Goal: Task Accomplishment & Management: Complete application form

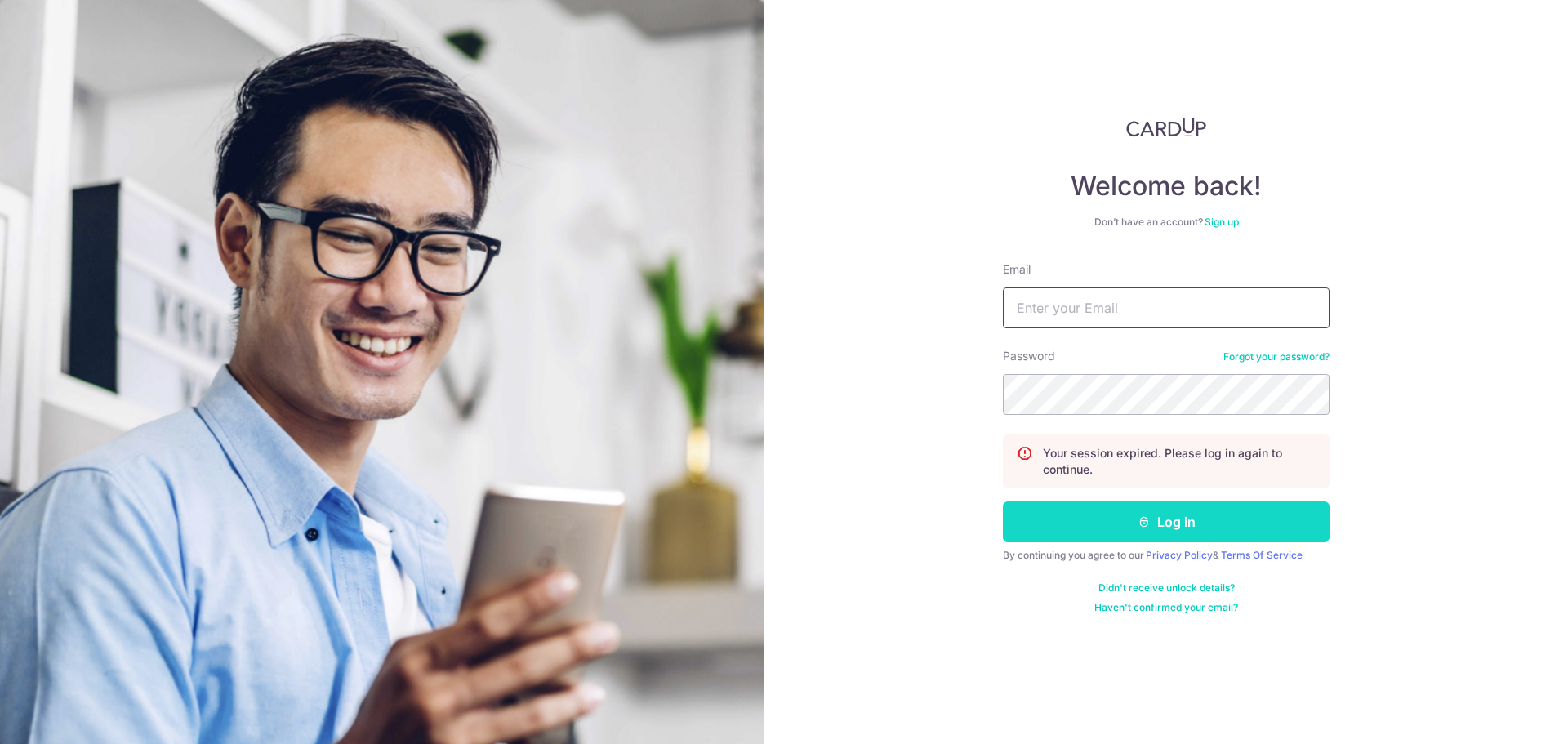
type input "alfredsoh@brakingpoint.sg"
click at [1198, 527] on button "Log in" at bounding box center [1167, 521] width 327 height 41
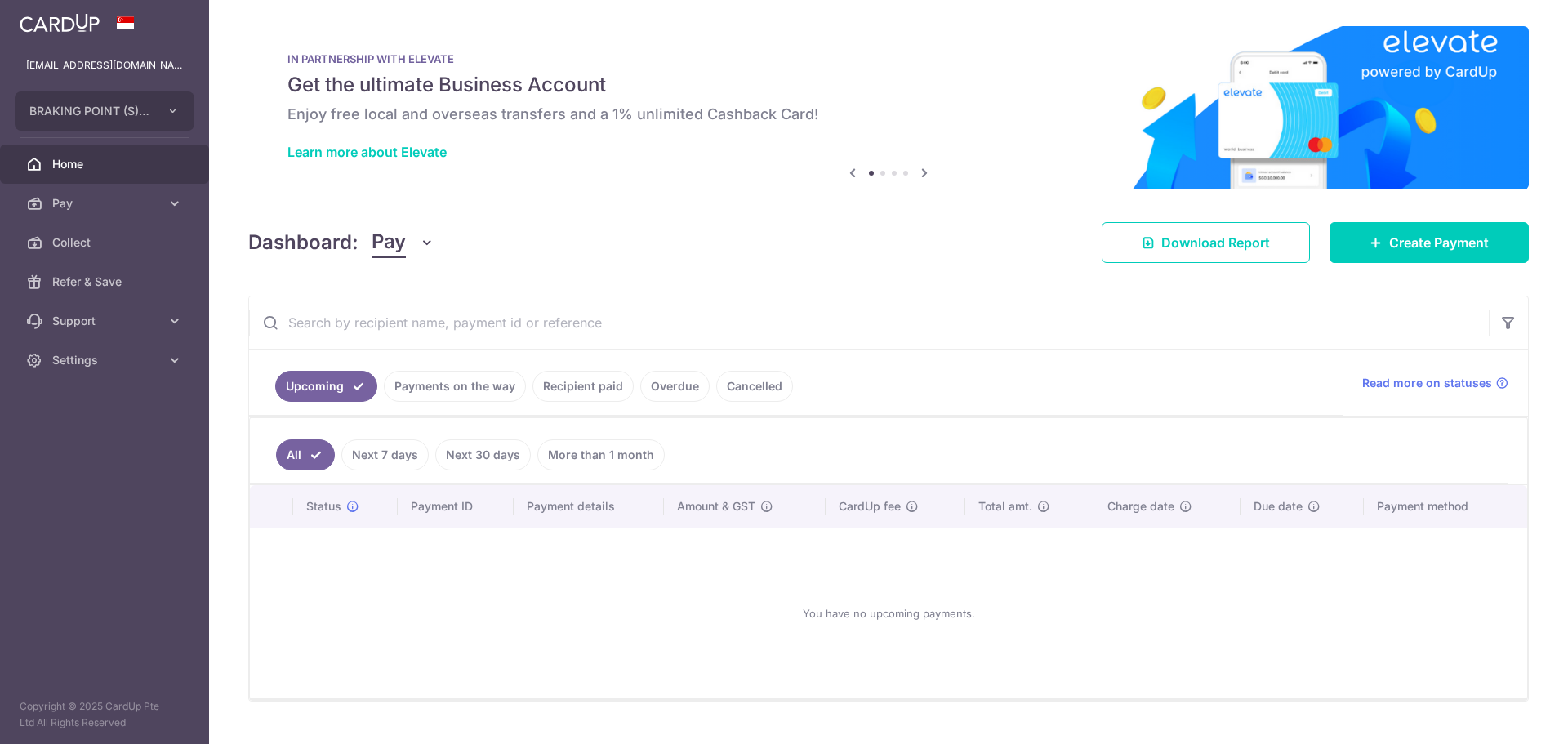
click at [461, 377] on link "Payments on the way" at bounding box center [455, 386] width 143 height 31
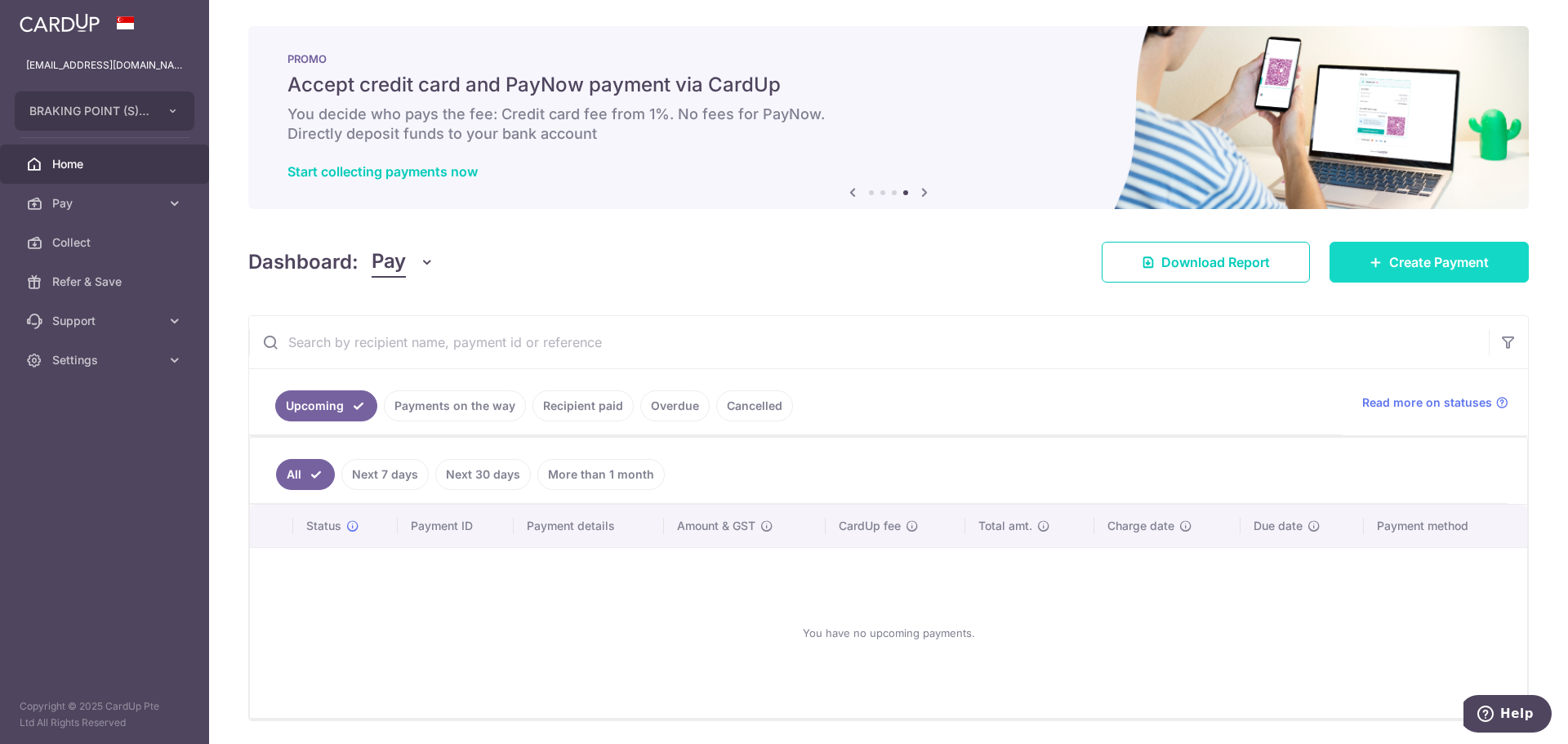
click at [1436, 263] on span "Create Payment" at bounding box center [1439, 263] width 100 height 20
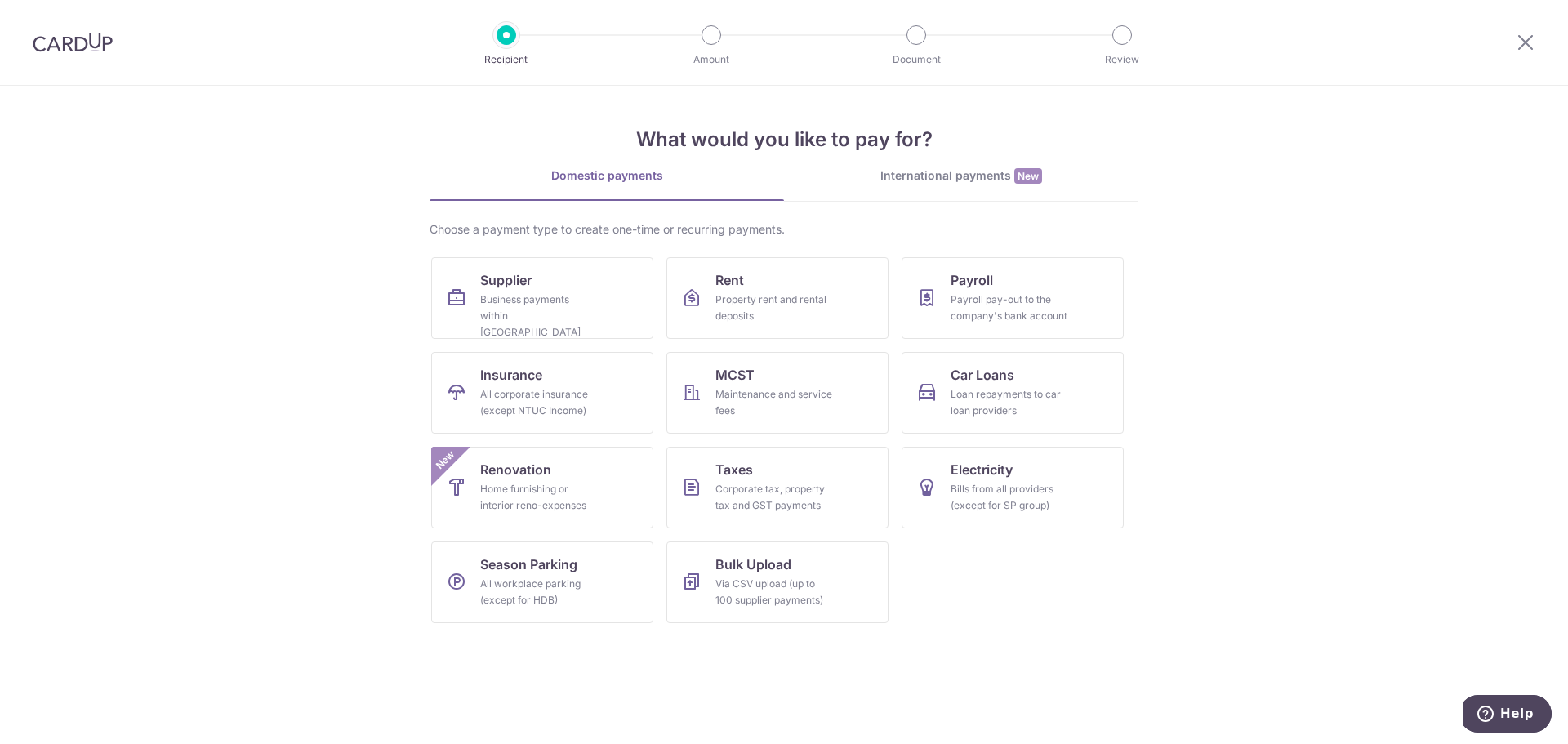
click at [967, 174] on div "International payments New" at bounding box center [962, 175] width 354 height 17
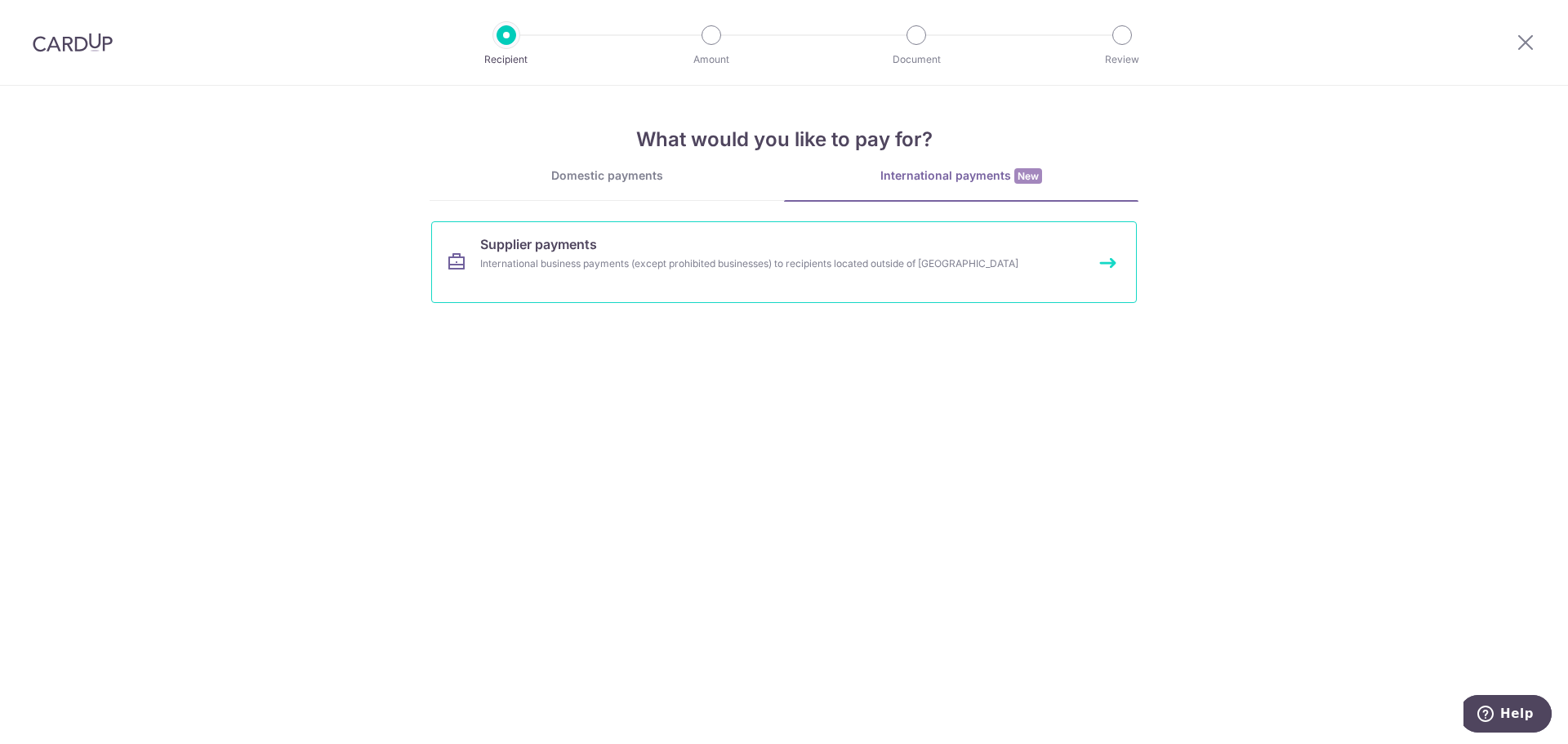
click at [741, 252] on link "Supplier payments International business payments (except prohibited businesses…" at bounding box center [784, 263] width 705 height 82
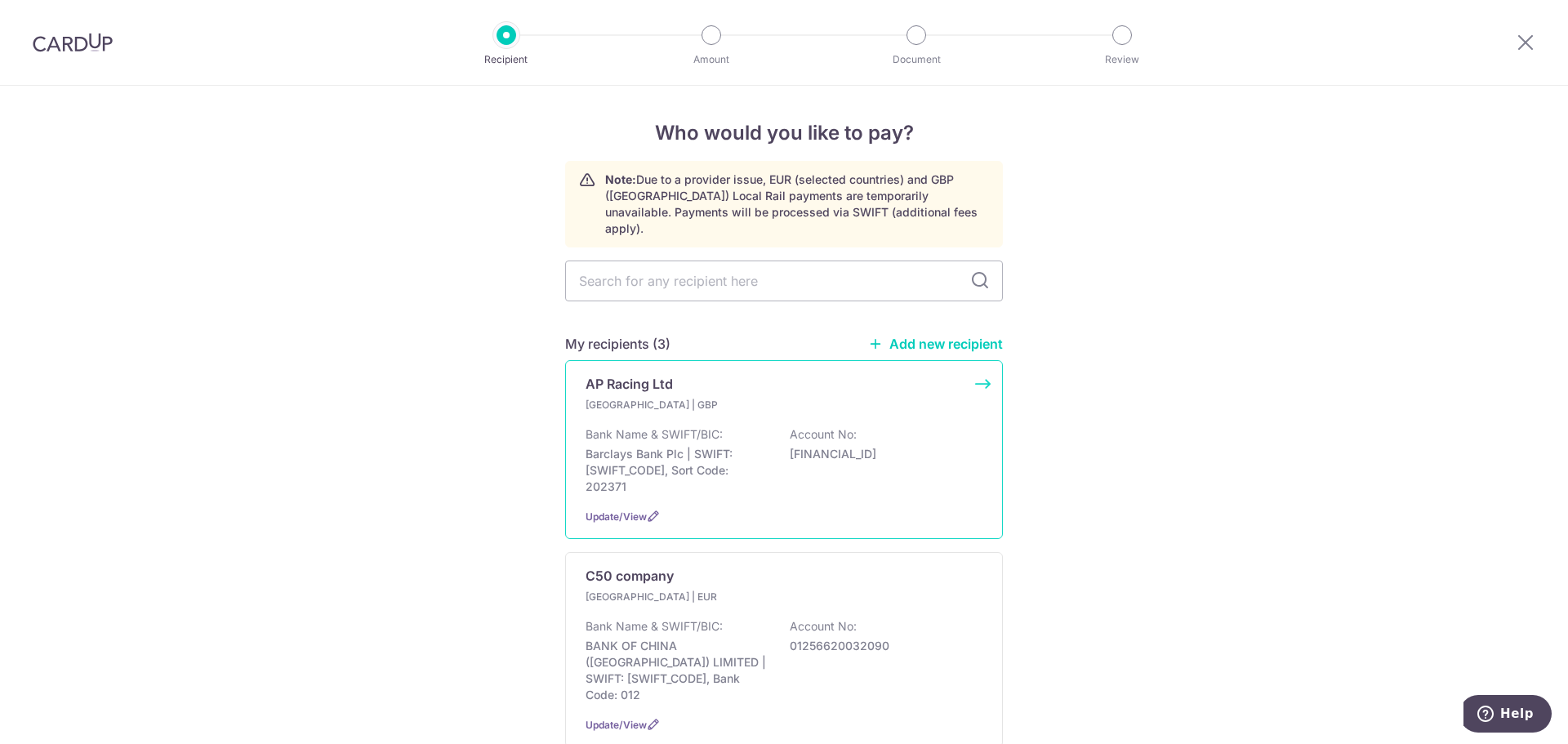
click at [822, 461] on div "Bank Name & SWIFT/BIC: Barclays Bank Plc | SWIFT: [SWIFT_CODE], Sort Code: 2023…" at bounding box center [784, 461] width 397 height 69
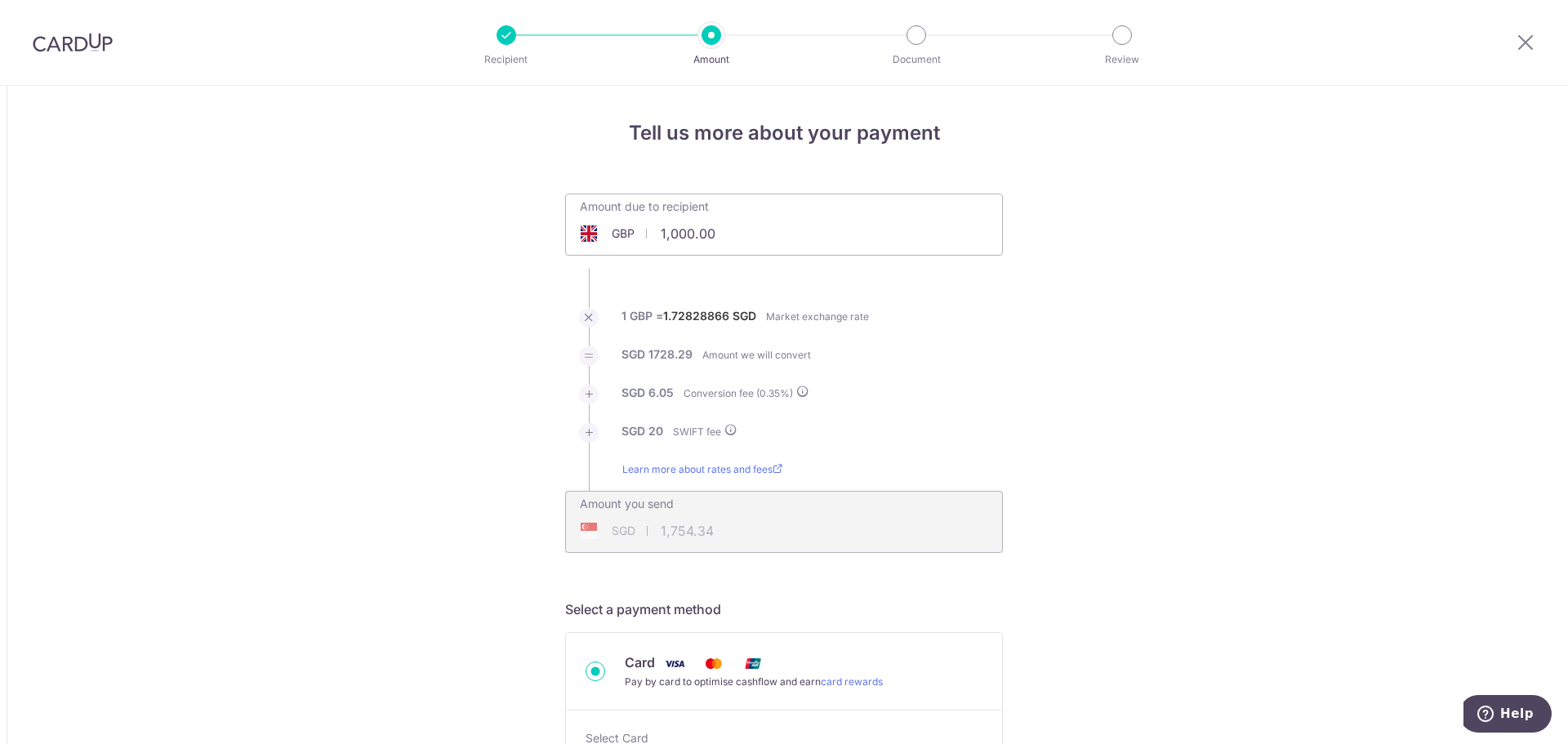
type input "23,640.38"
type input "41,020.21"
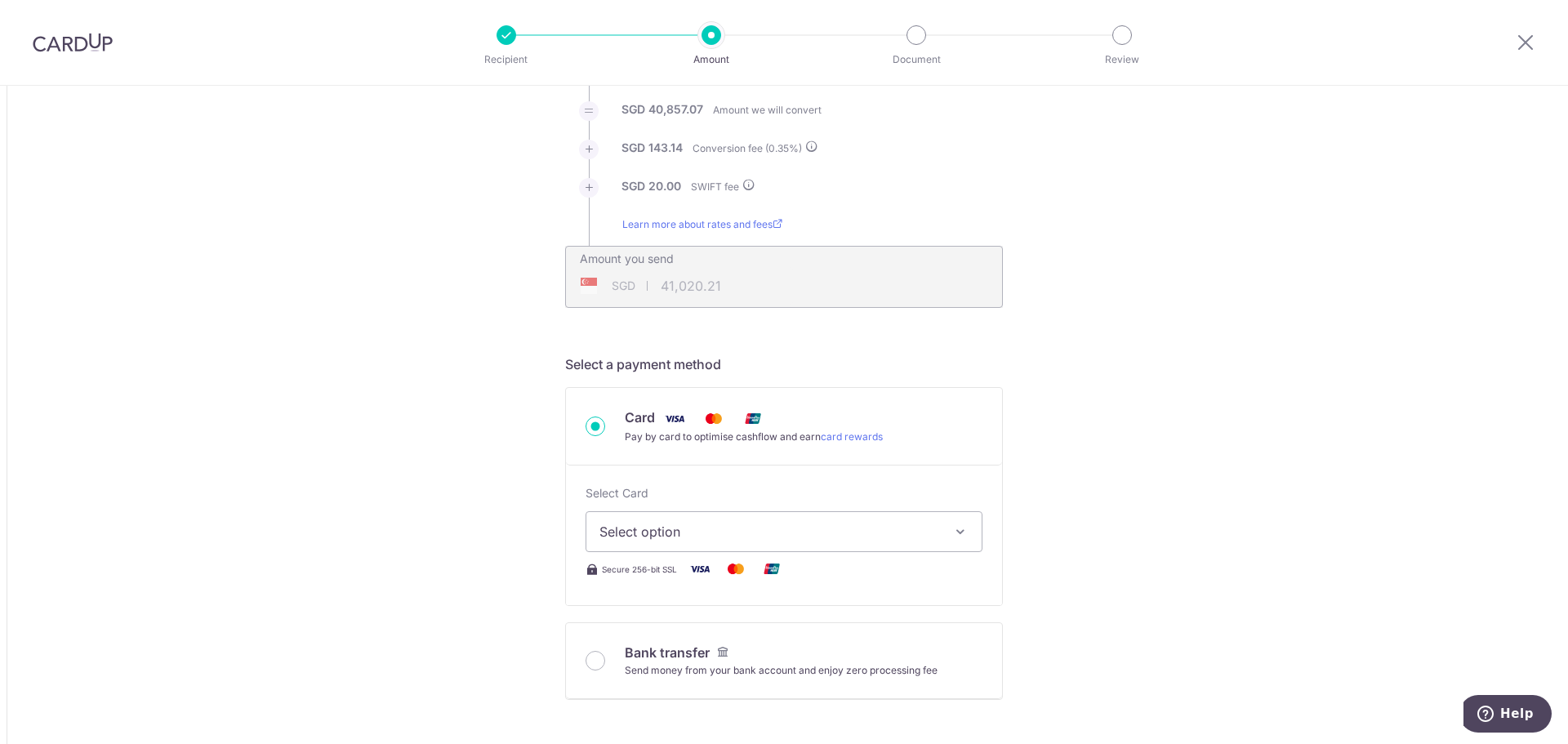
scroll to position [491, 0]
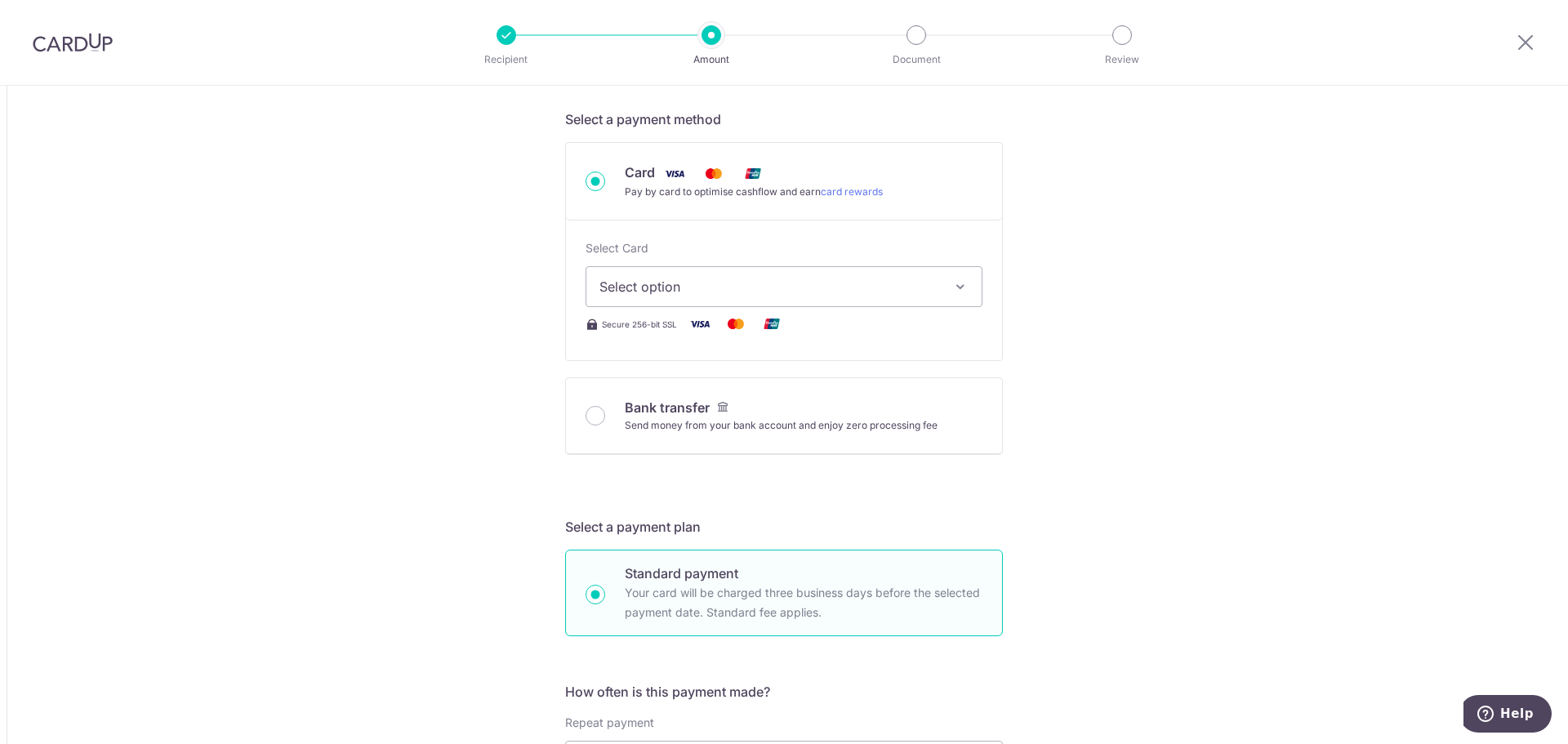
click at [765, 288] on span "Select option" at bounding box center [769, 287] width 340 height 20
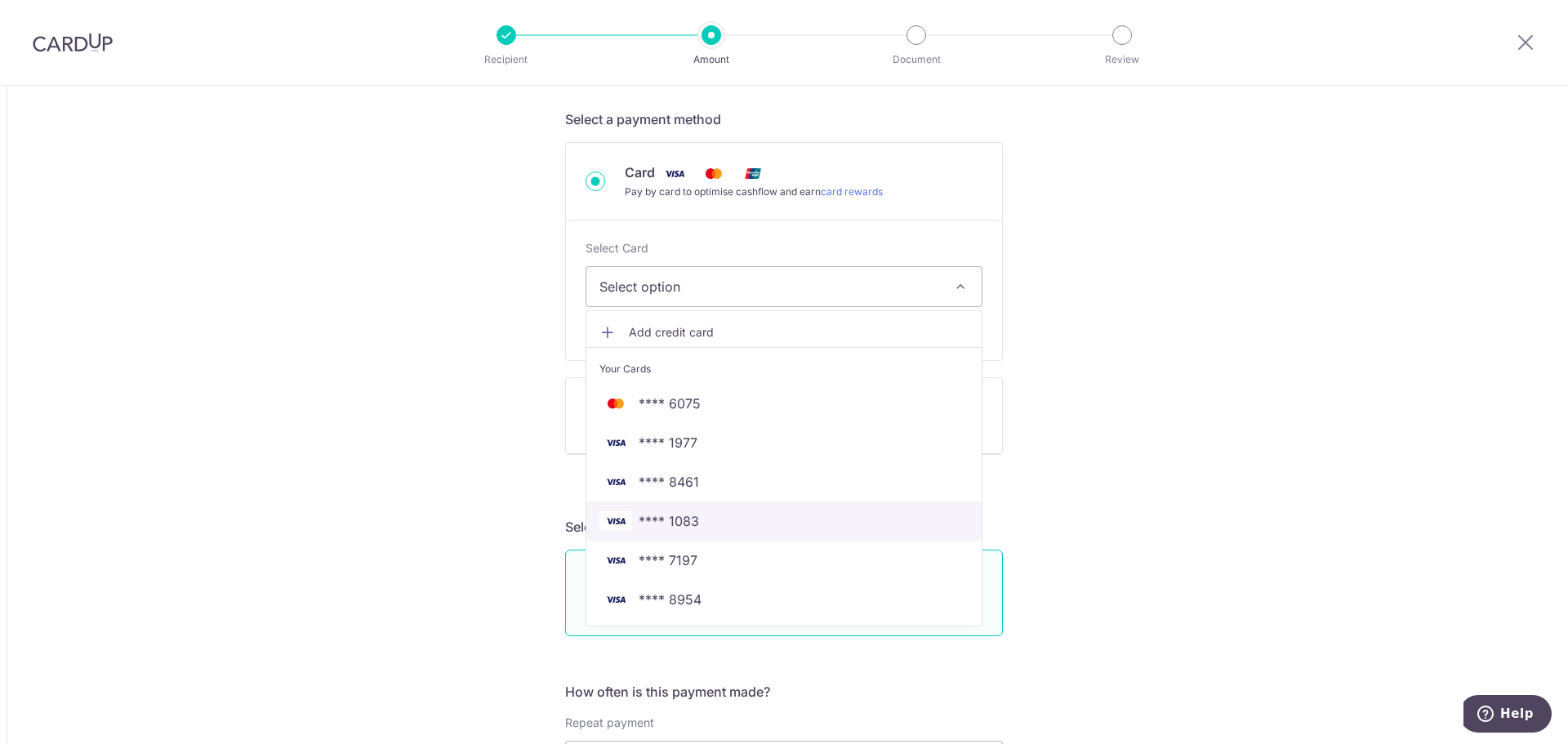
click at [721, 523] on span "**** 1083" at bounding box center [784, 521] width 370 height 20
type input "23,640.38"
type input "41,021.21"
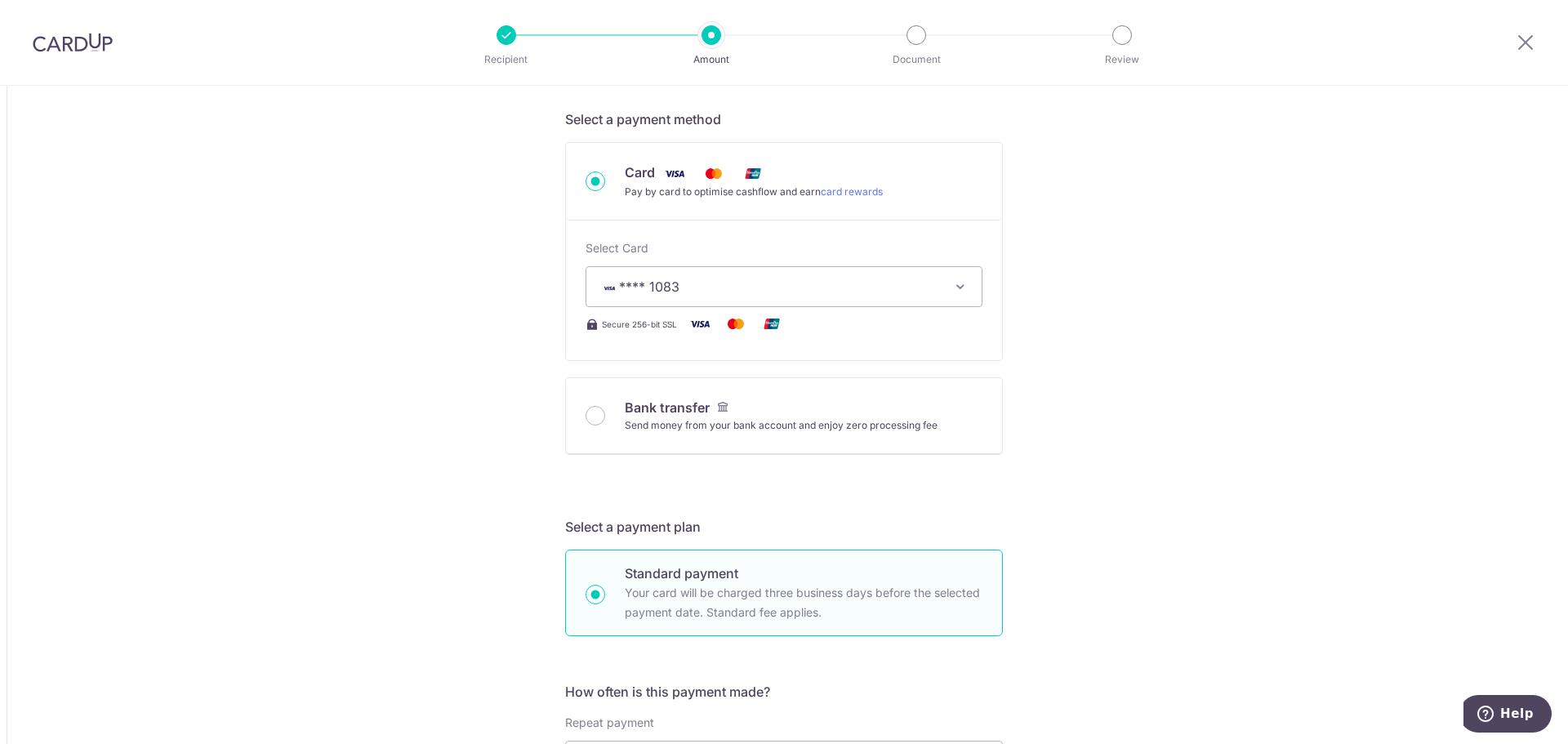
click at [1313, 444] on div "Tell us more about your payment Amount due to recipient GBP 23,640.38 23640.38 …" at bounding box center [784, 716] width 1568 height 2241
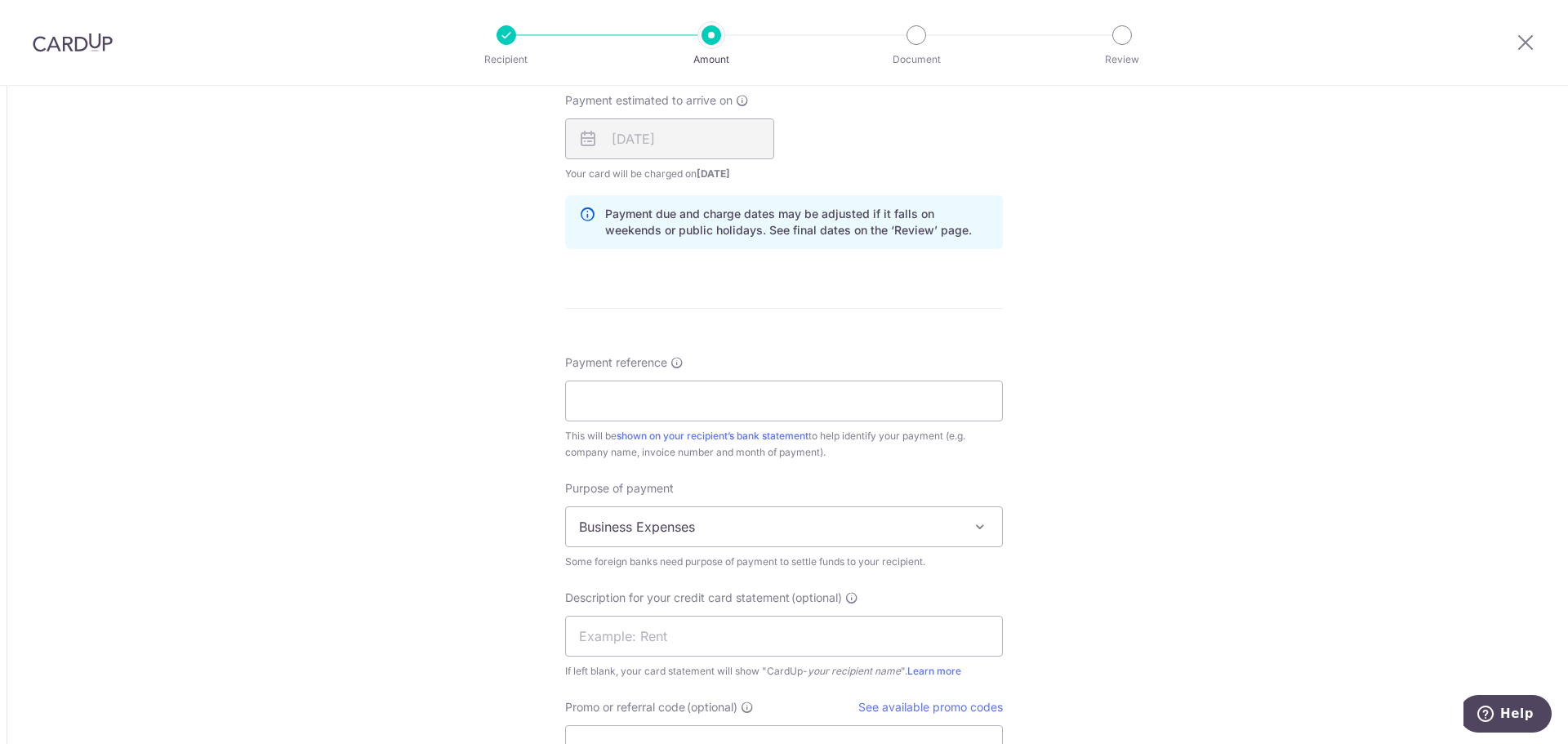
scroll to position [1225, 0]
click at [729, 400] on input "Payment reference" at bounding box center [784, 398] width 438 height 41
click at [643, 400] on input "Payment reference" at bounding box center [784, 398] width 438 height 41
paste input "IV25X01994"
click at [719, 407] on input "IV25X01994" at bounding box center [784, 398] width 438 height 41
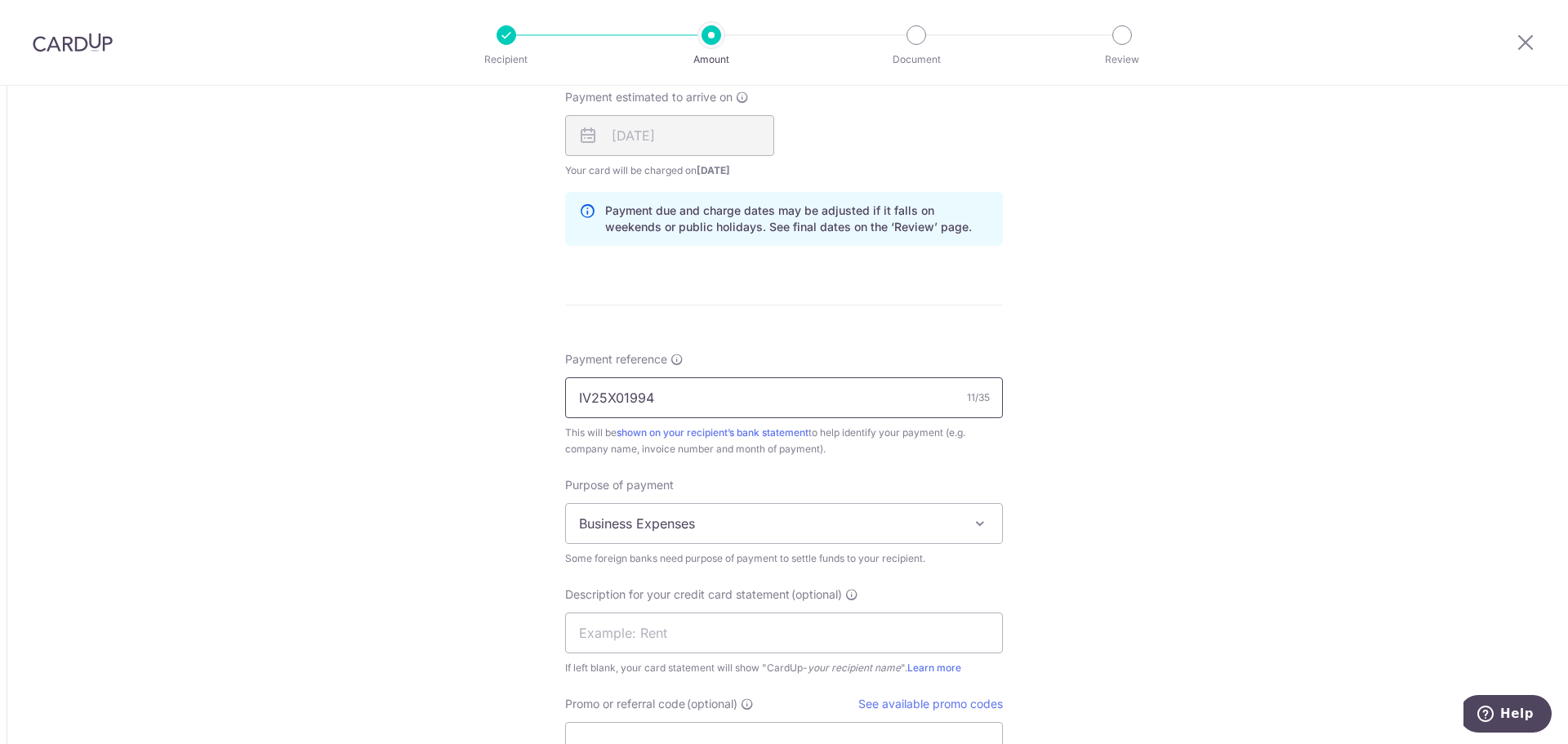
paste input "IV25X02120"
click at [807, 397] on input "IV25X01994 IV25X02120" at bounding box center [784, 398] width 438 height 41
click at [821, 396] on input "IV25X01994 IV25X02120" at bounding box center [784, 398] width 438 height 41
paste input "IV25X02162"
type input "IV25X01994 IV25X02120 IV25X02162"
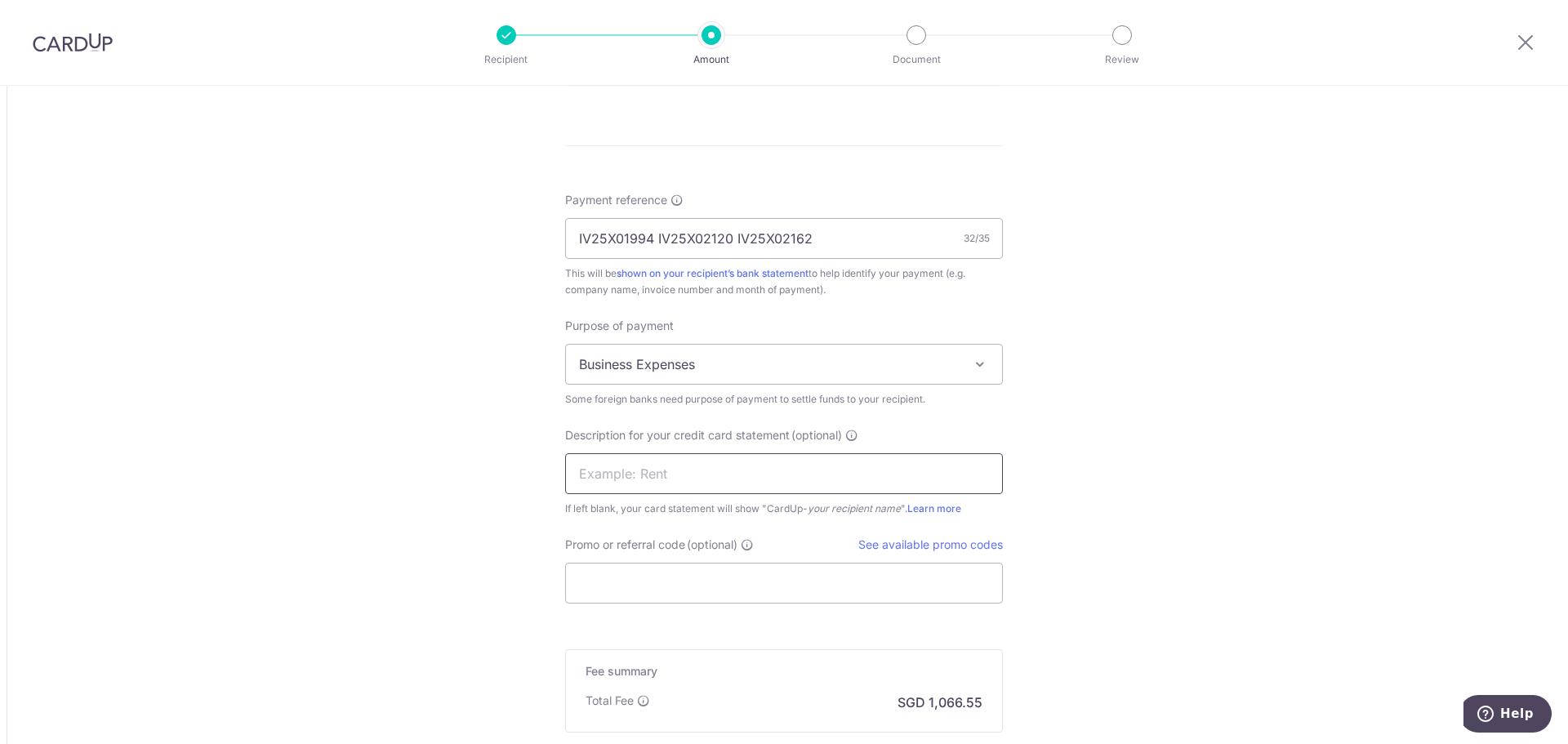
scroll to position [1389, 0]
click at [622, 474] on input "text" at bounding box center [784, 470] width 438 height 41
type input "AP Racing Goods"
click at [589, 584] on input "Promo or referral code (optional)" at bounding box center [784, 579] width 438 height 41
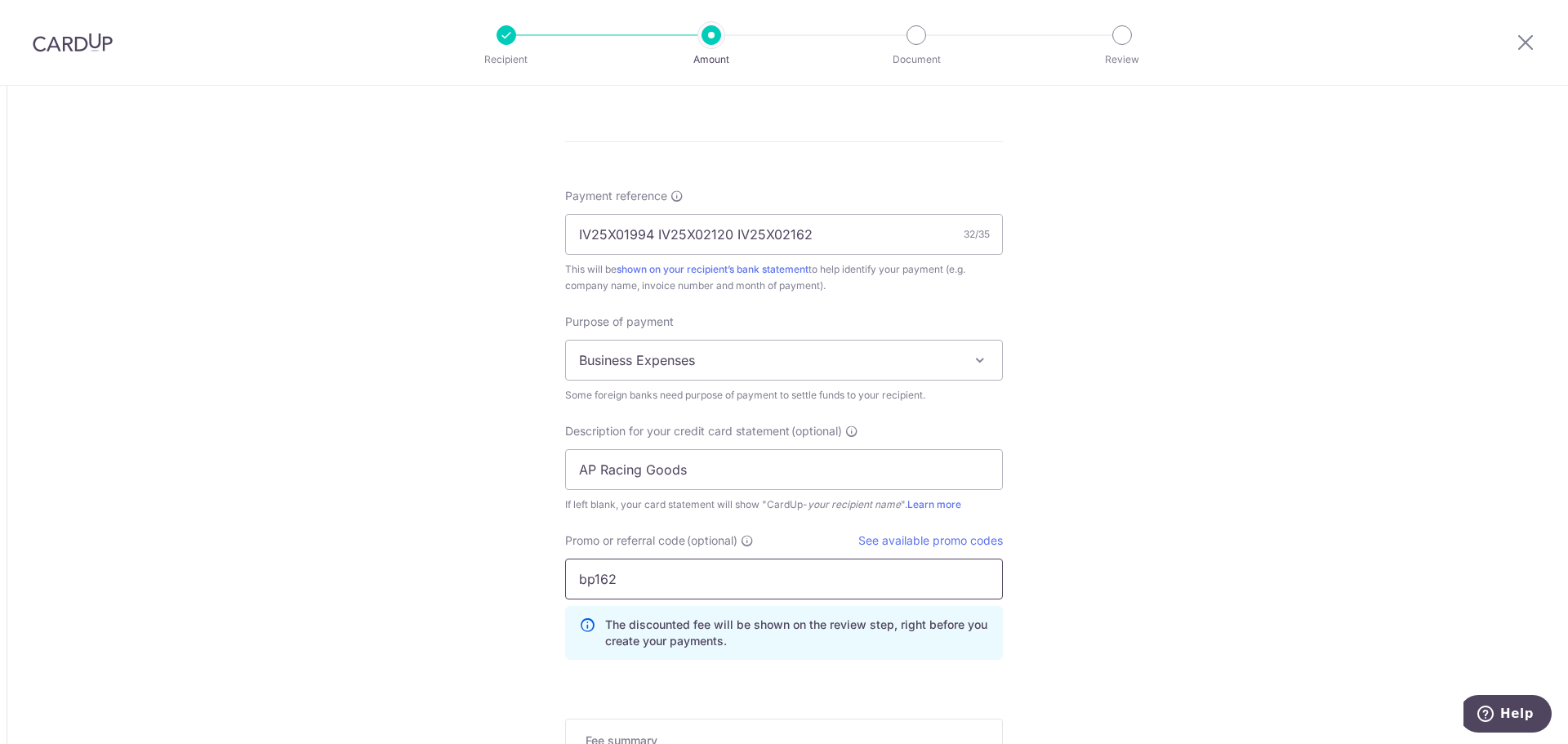
type input "bp162"
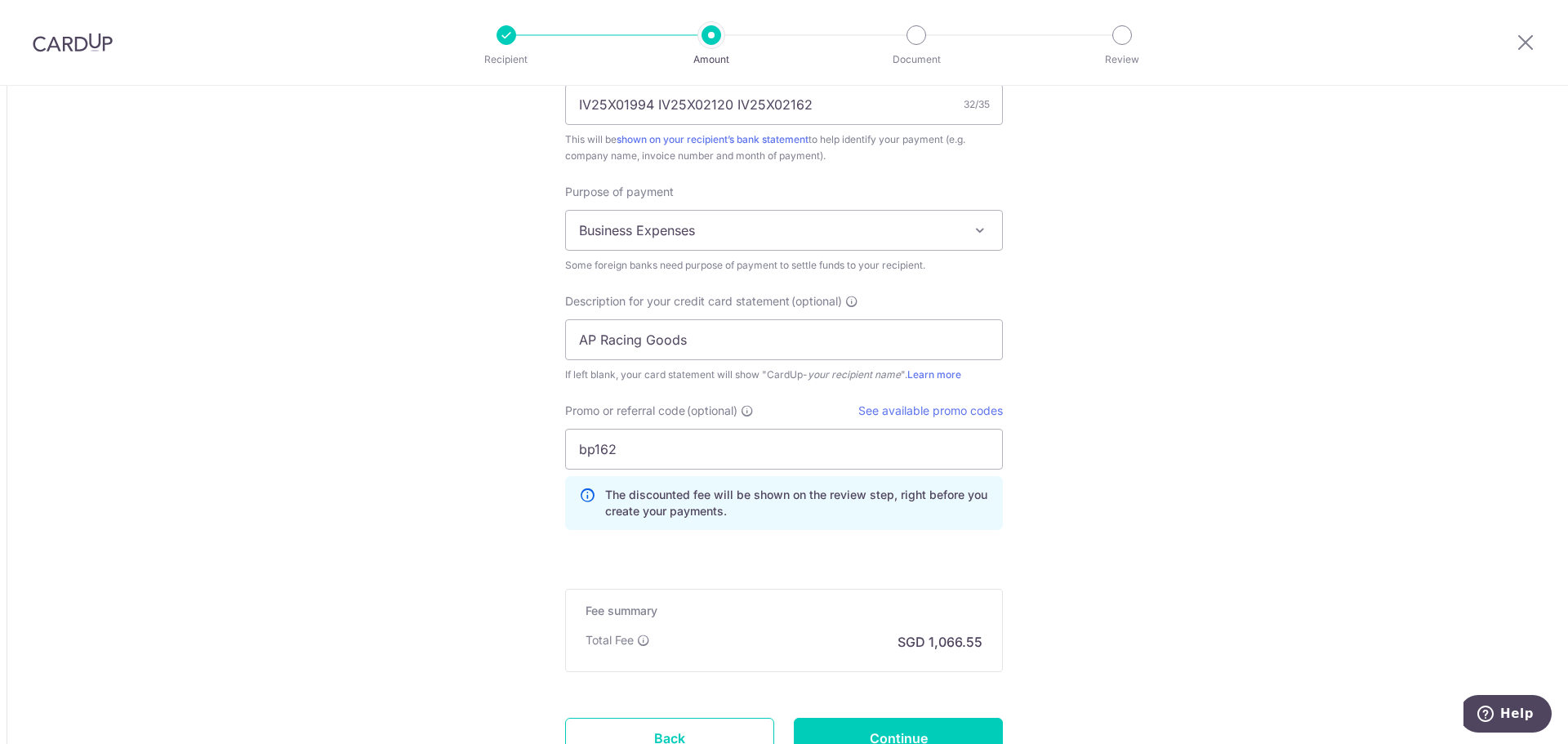
scroll to position [1656, 0]
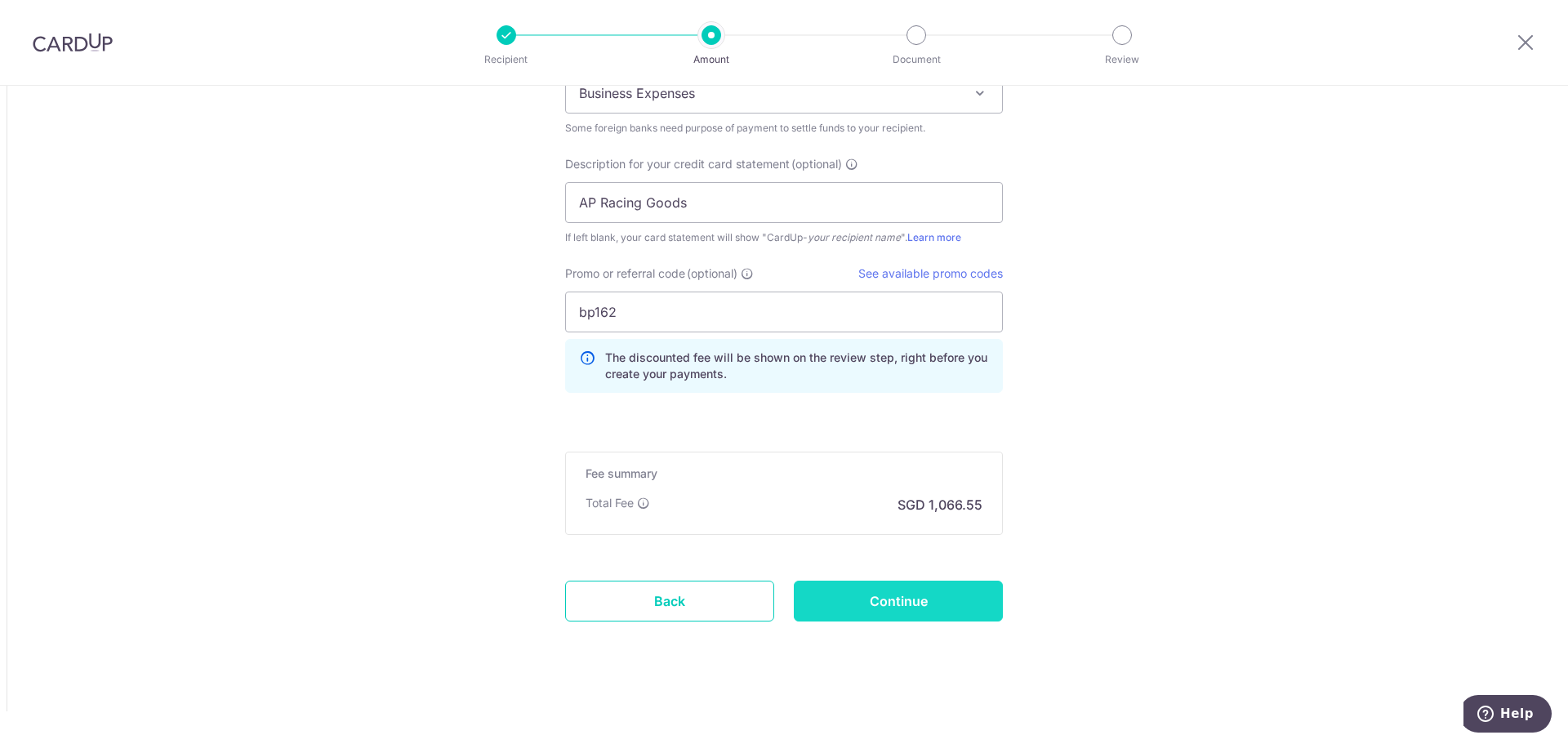
click at [942, 595] on input "Continue" at bounding box center [898, 601] width 209 height 41
type input "Create Schedule"
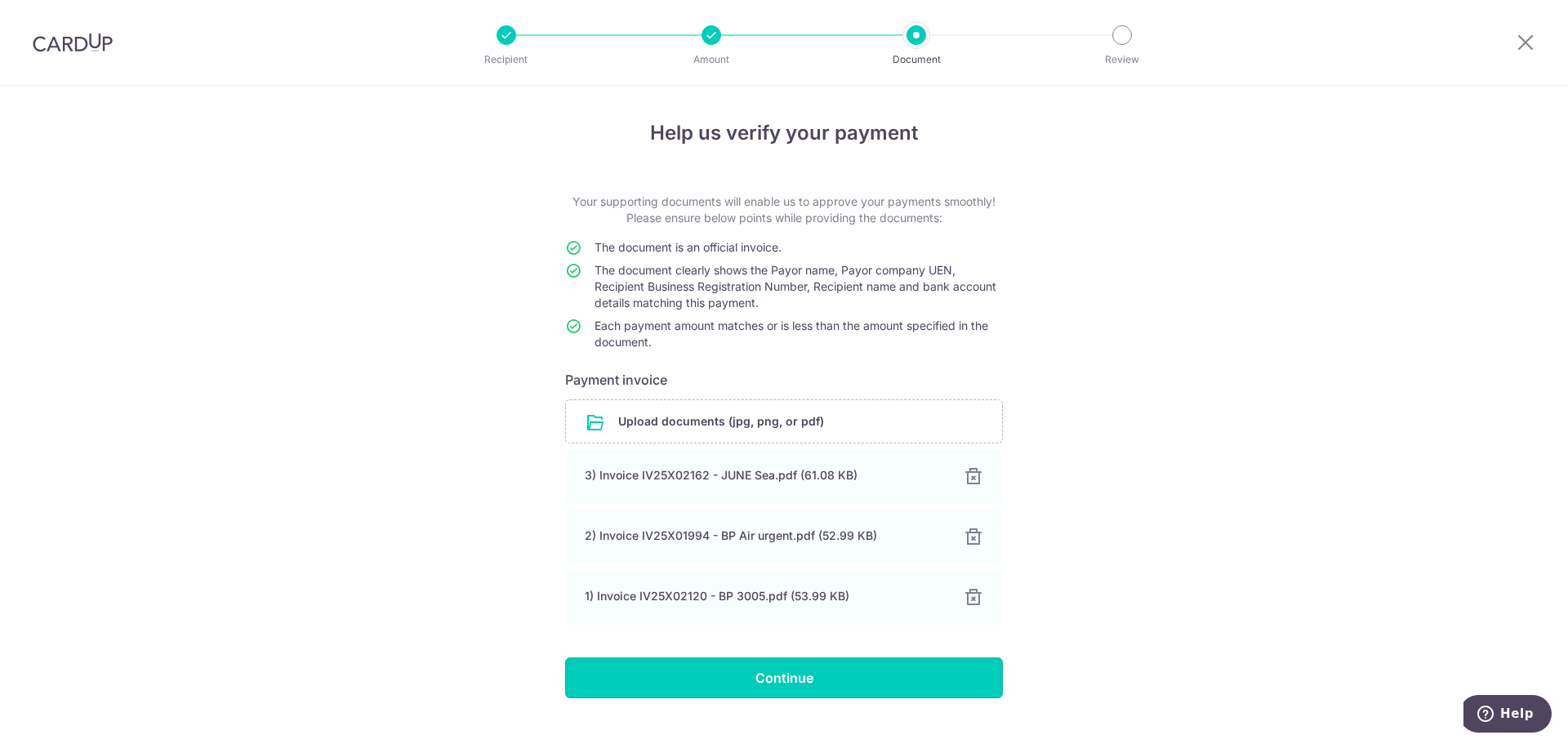
drag, startPoint x: 854, startPoint y: 663, endPoint x: 853, endPoint y: 679, distance: 16.0
click at [853, 666] on input "Continue" at bounding box center [784, 678] width 438 height 41
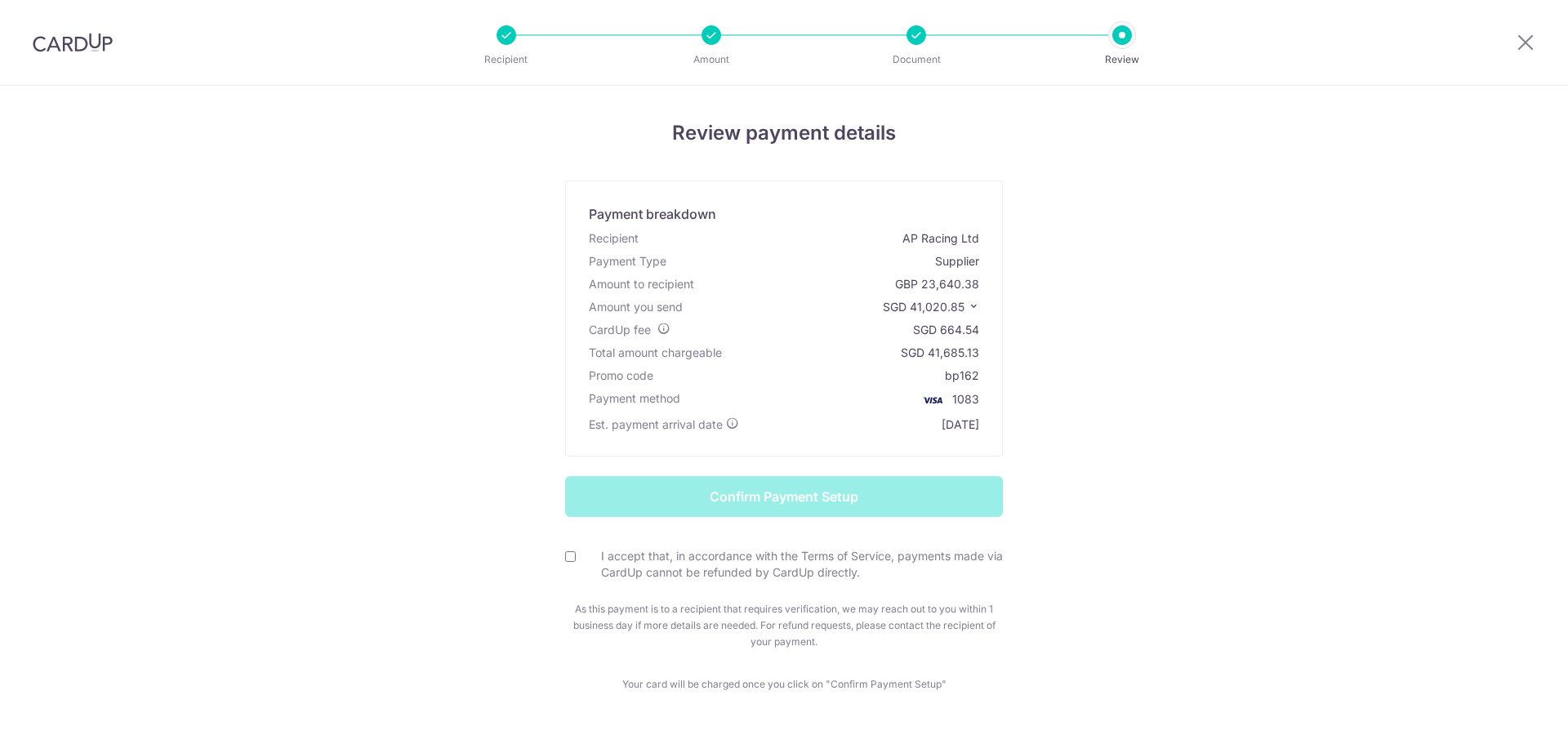
click at [565, 557] on input "I accept that, in accordance with the Terms of Service, payments made via CardU…" at bounding box center [570, 557] width 11 height 11
checkbox input "true"
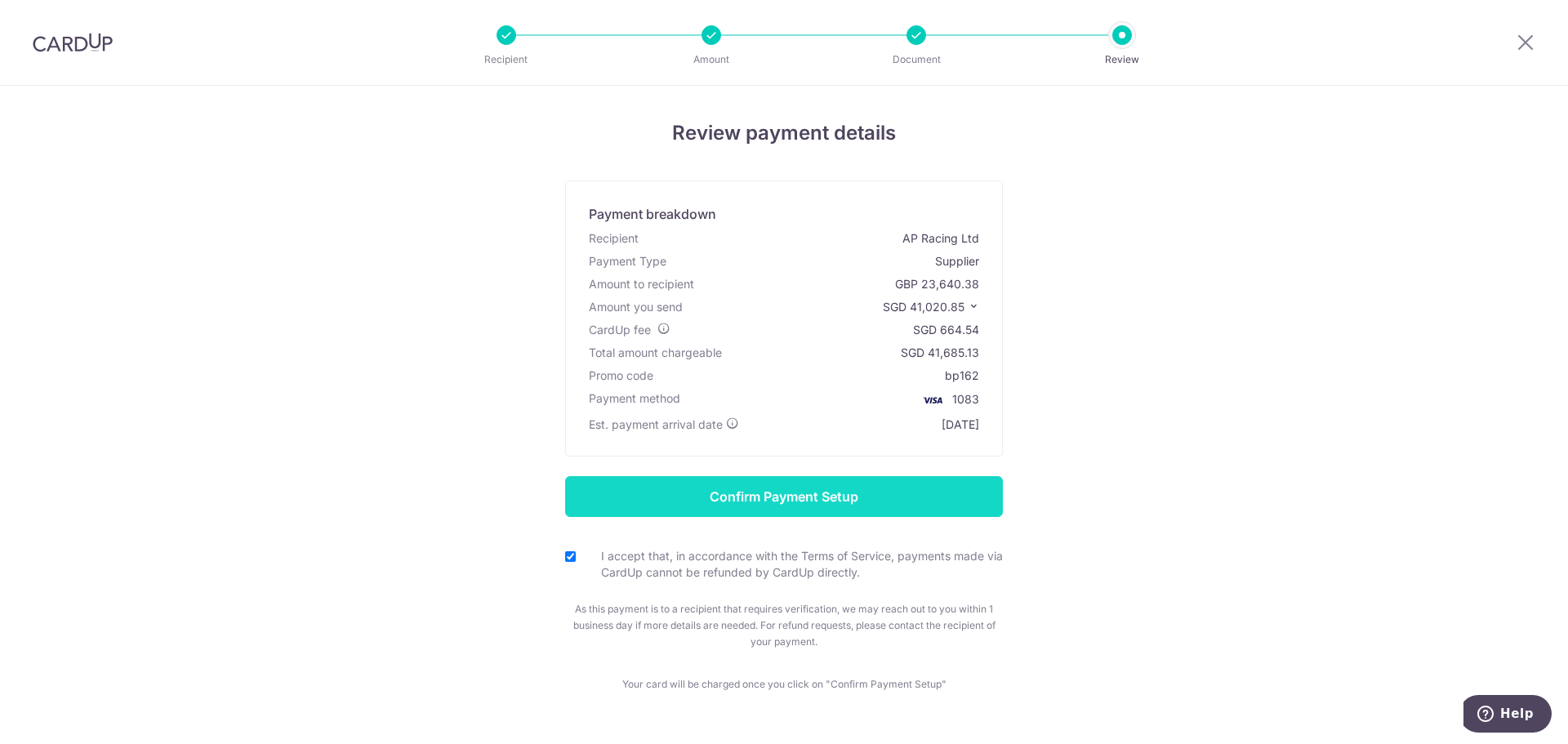
click at [723, 500] on input "Confirm Payment Setup" at bounding box center [784, 496] width 438 height 41
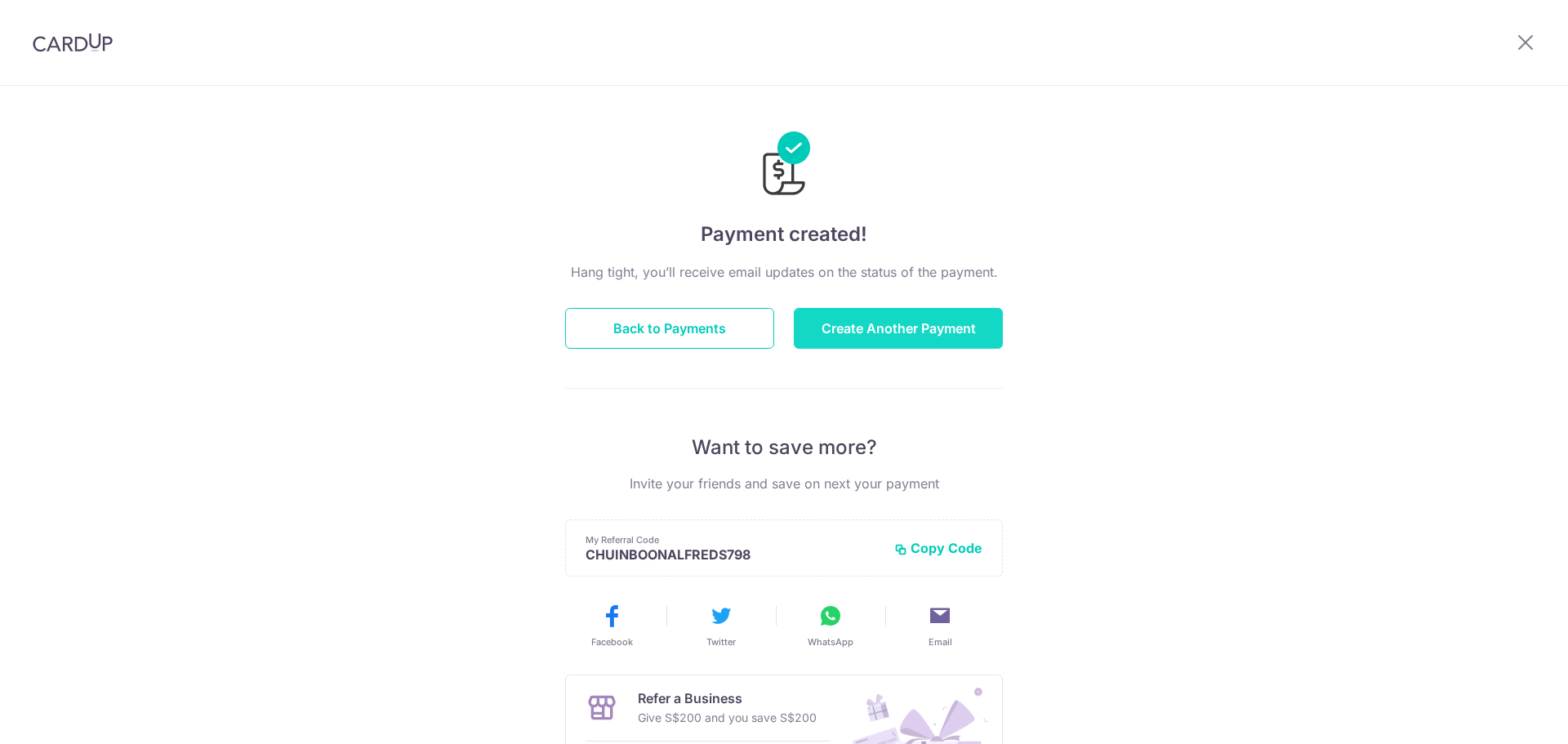
click at [913, 336] on button "Create Another Payment" at bounding box center [898, 328] width 209 height 41
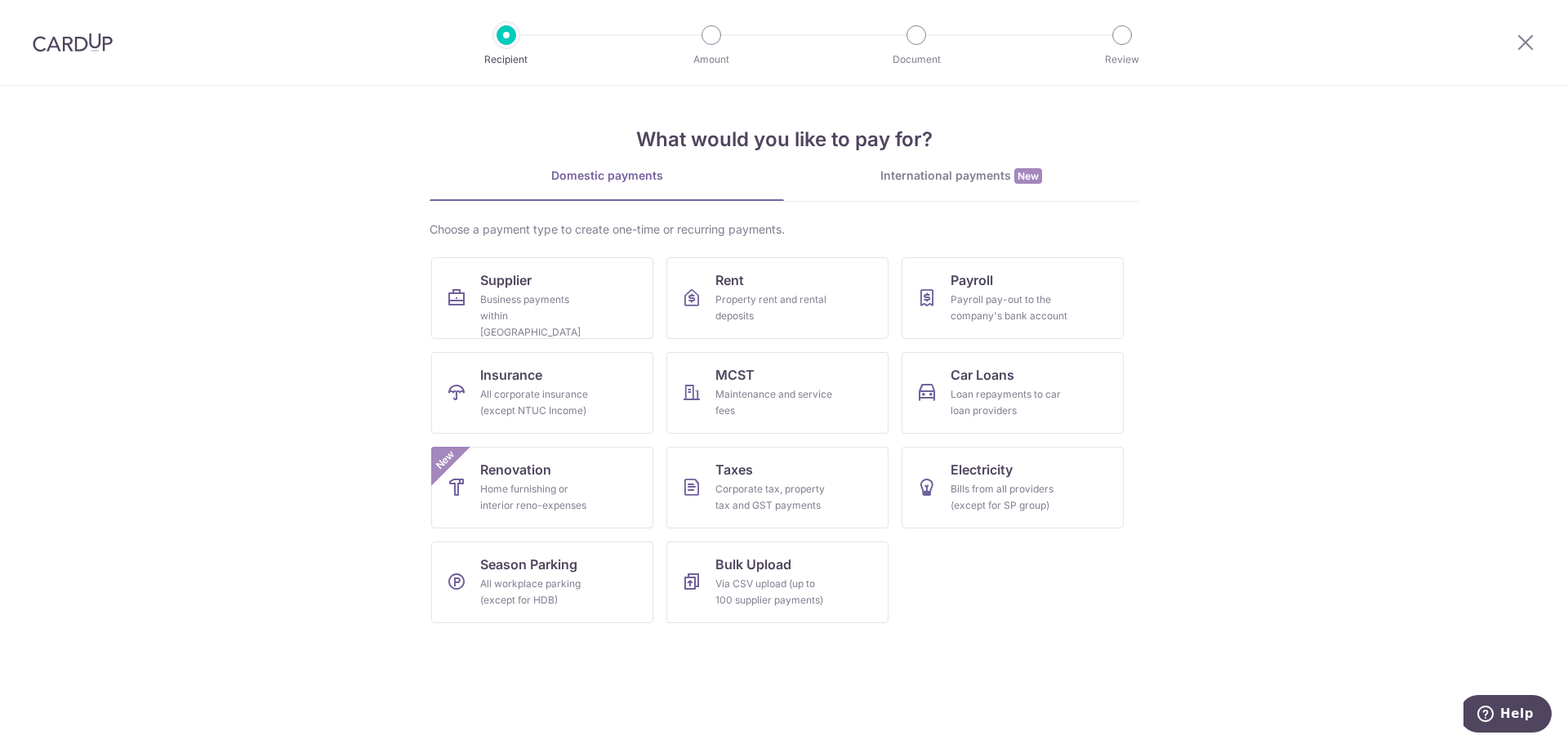
click at [959, 175] on div "International payments New" at bounding box center [962, 175] width 354 height 17
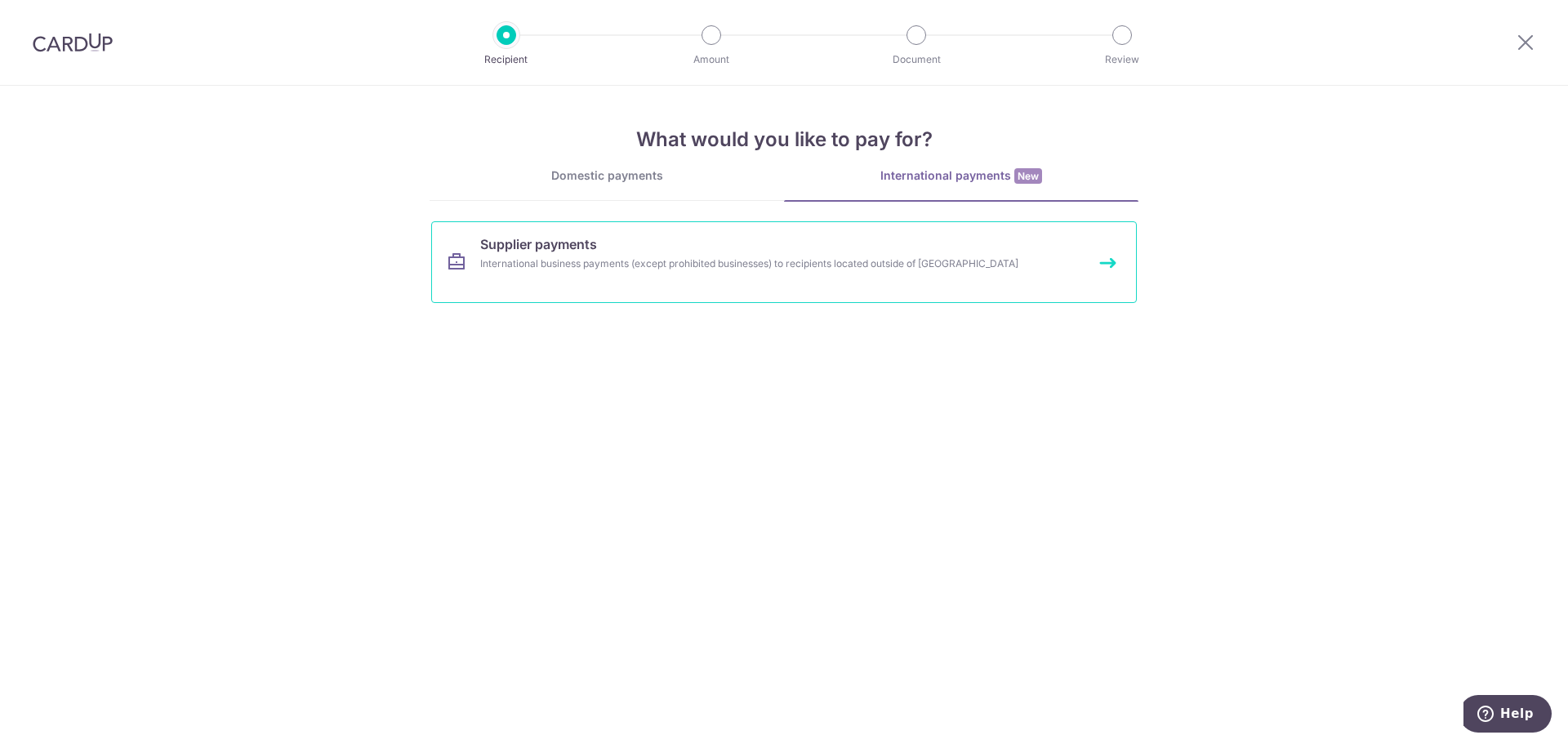
click at [929, 256] on div "International business payments (except prohibited businesses) to recipients lo…" at bounding box center [763, 264] width 565 height 16
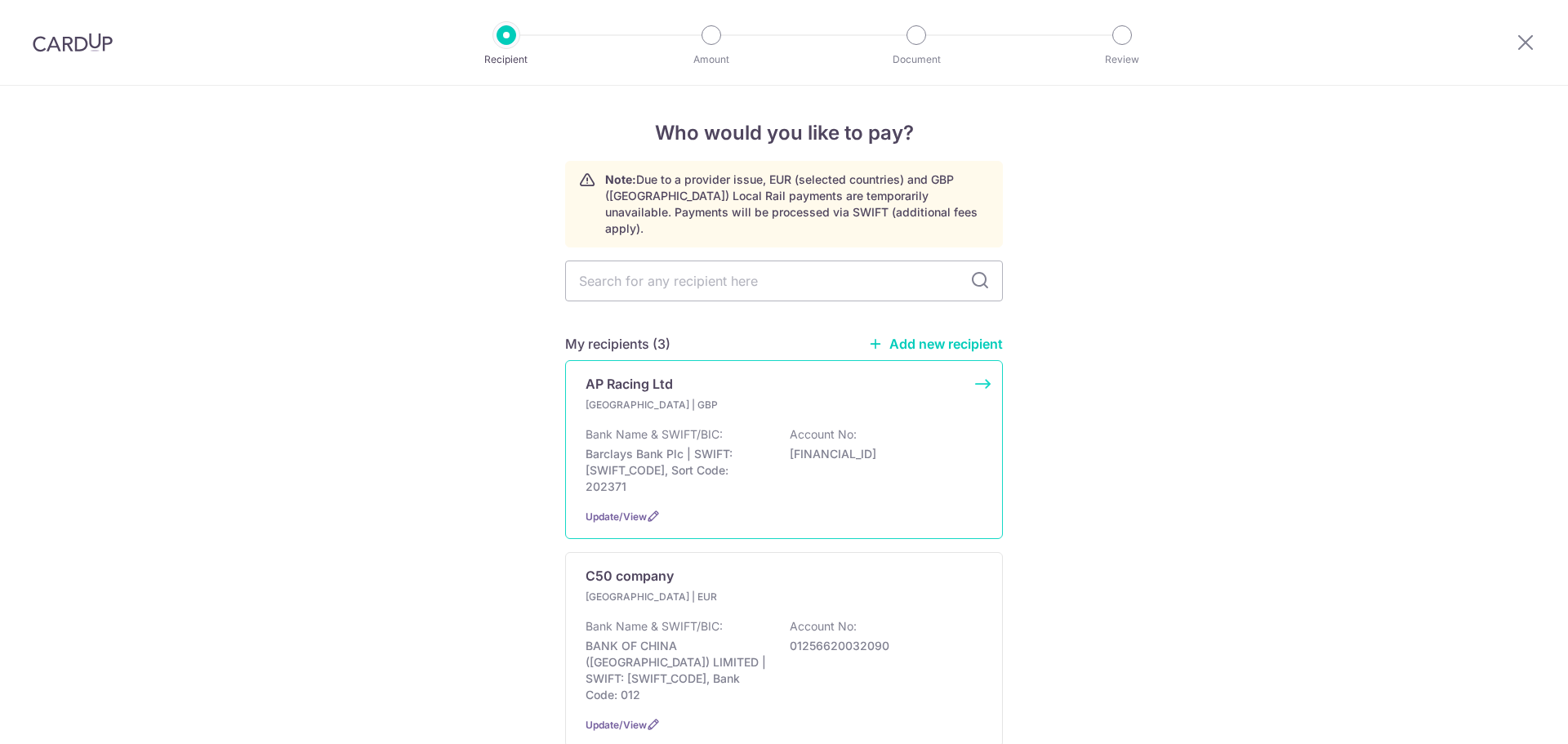
click at [695, 374] on div "AP Racing Ltd" at bounding box center [774, 384] width 378 height 20
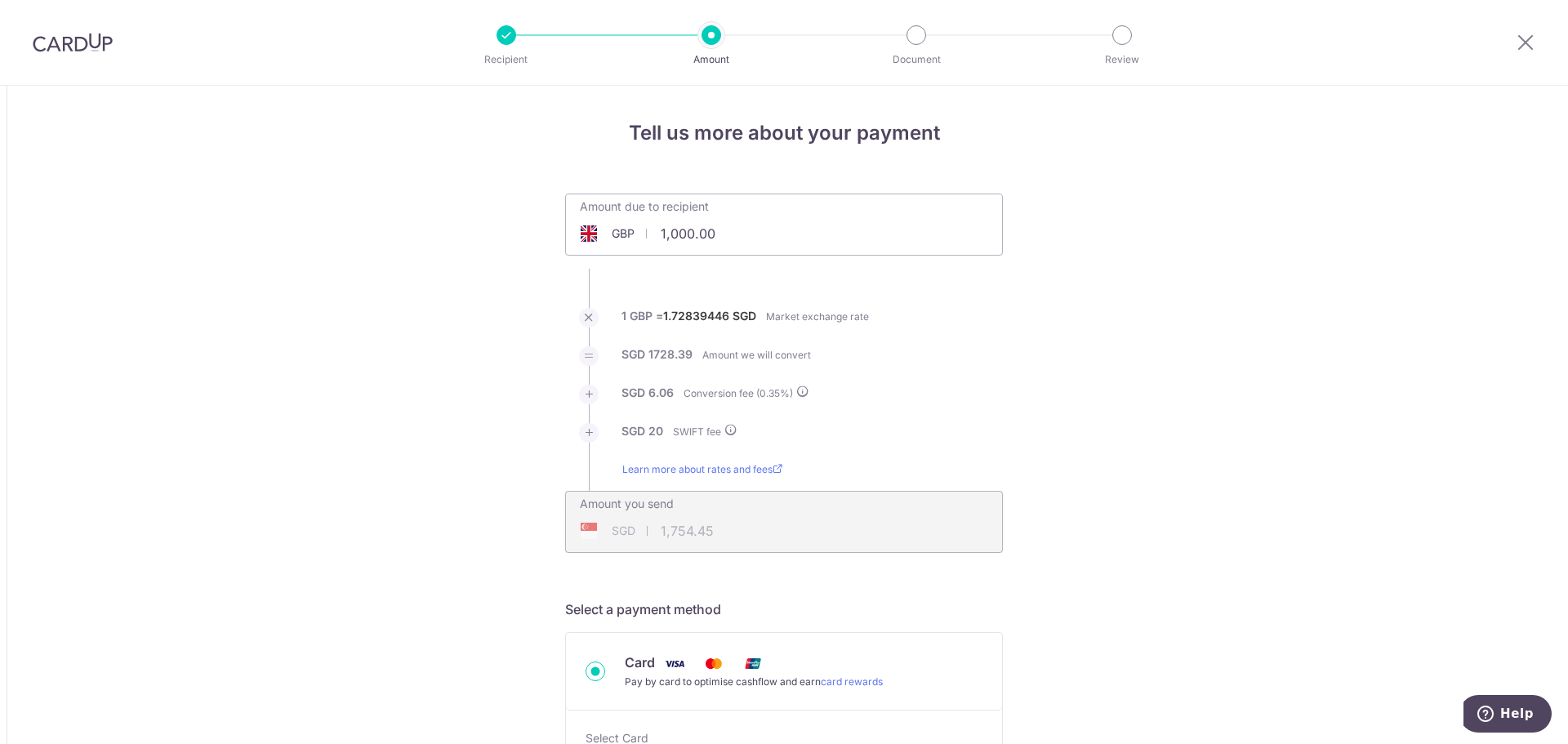
click at [774, 223] on input "1,000.00" at bounding box center [692, 233] width 252 height 37
drag, startPoint x: 784, startPoint y: 225, endPoint x: 526, endPoint y: 215, distance: 258.2
type input "23,546.60"
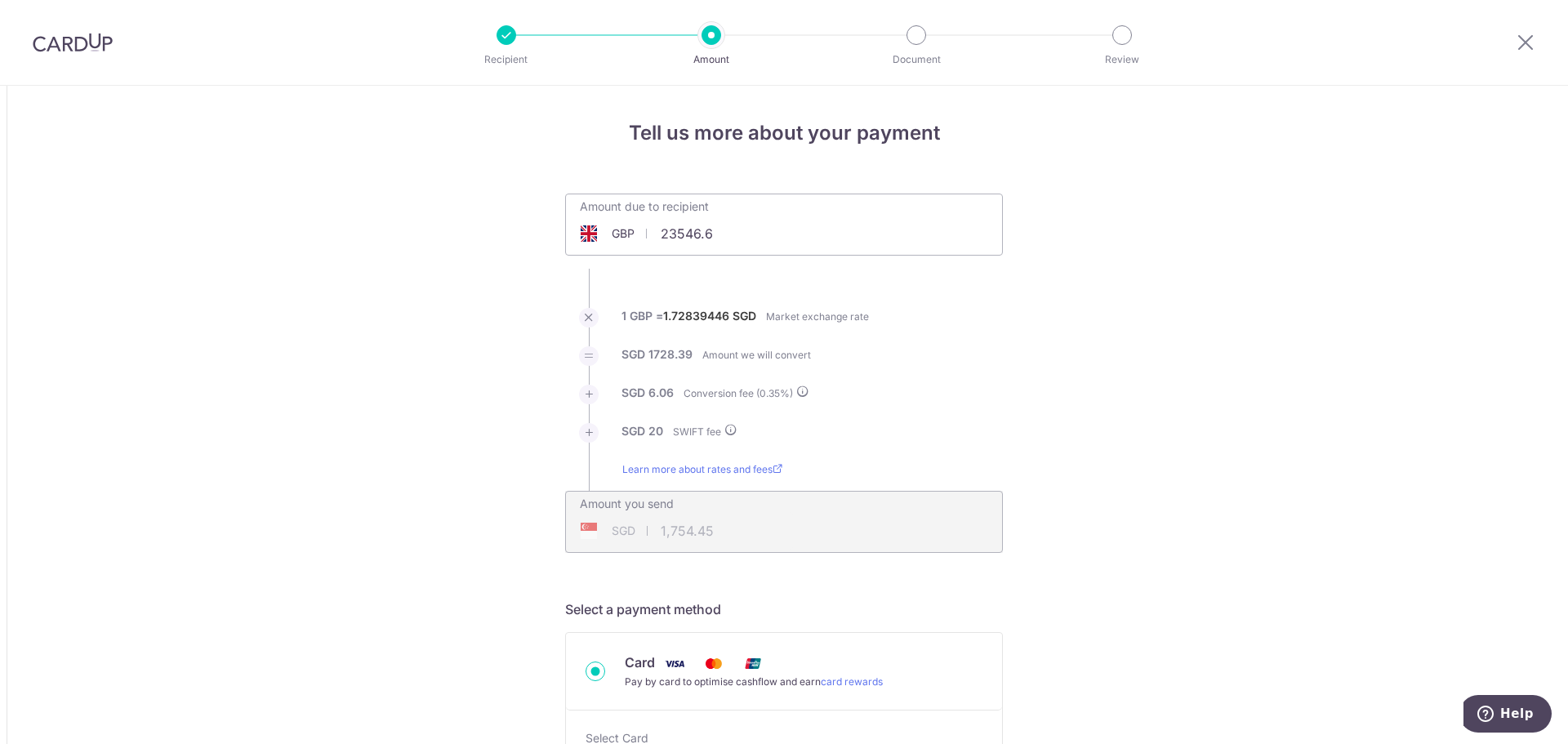
type input "40,860.63"
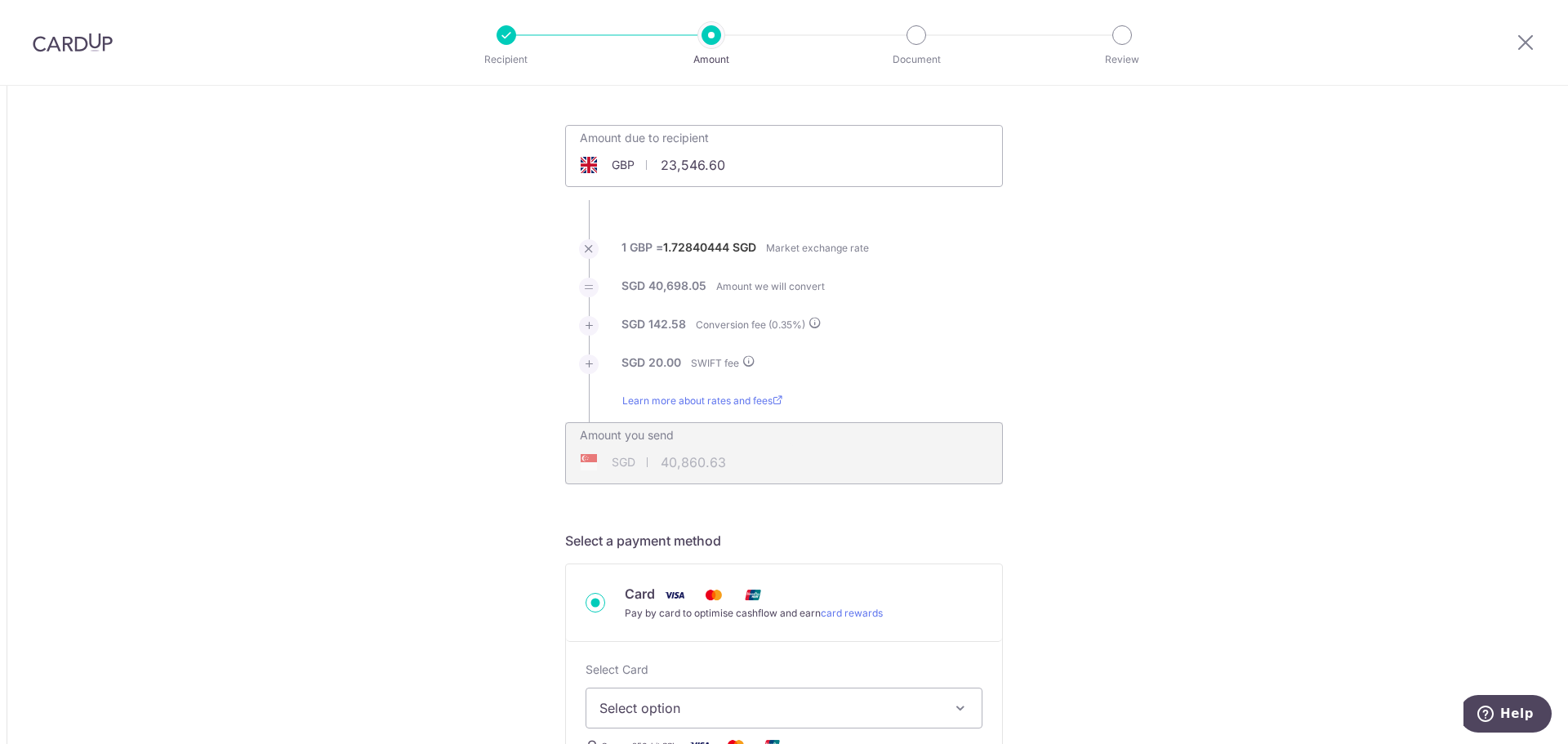
scroll to position [327, 0]
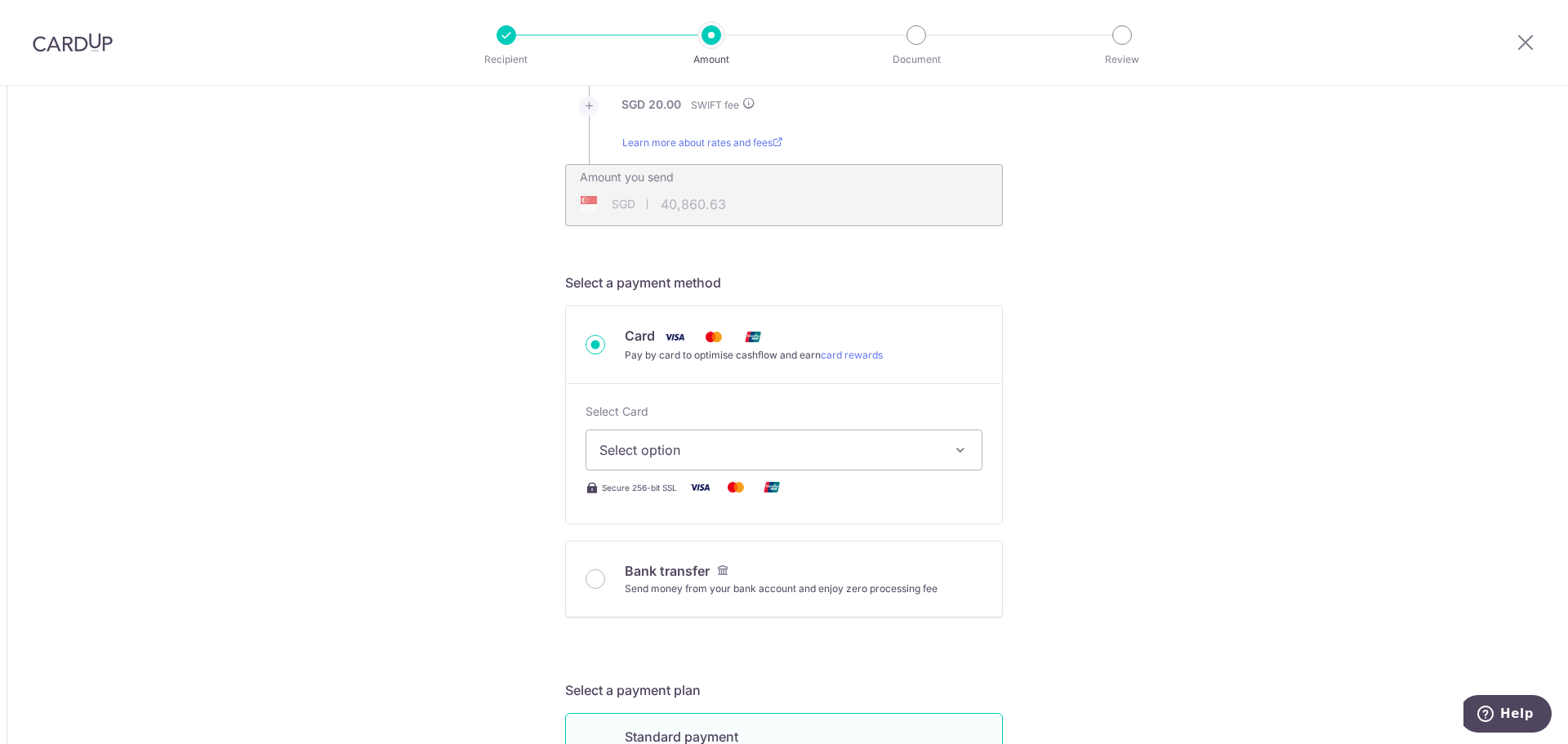
click at [808, 440] on button "Select option" at bounding box center [784, 450] width 397 height 41
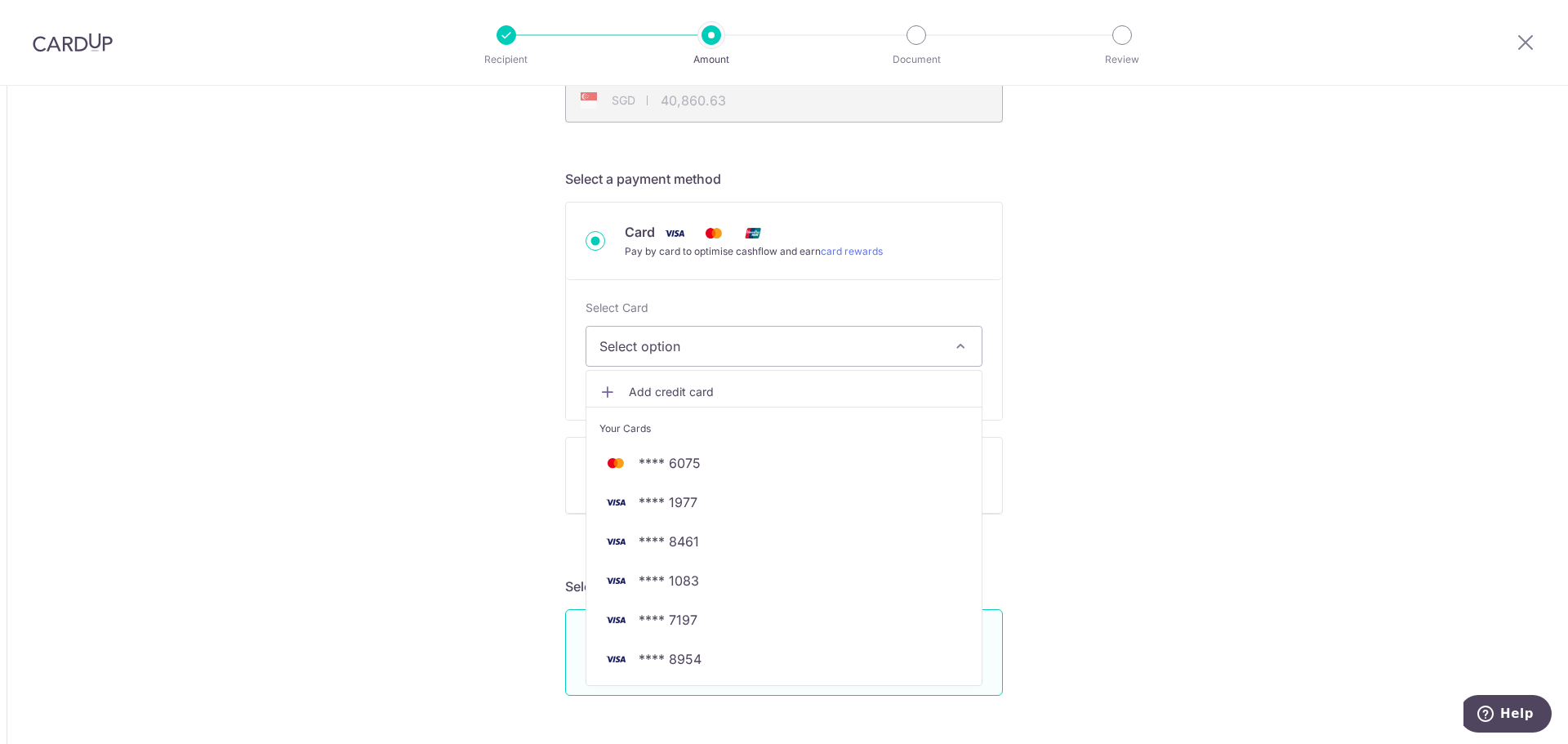
scroll to position [572, 0]
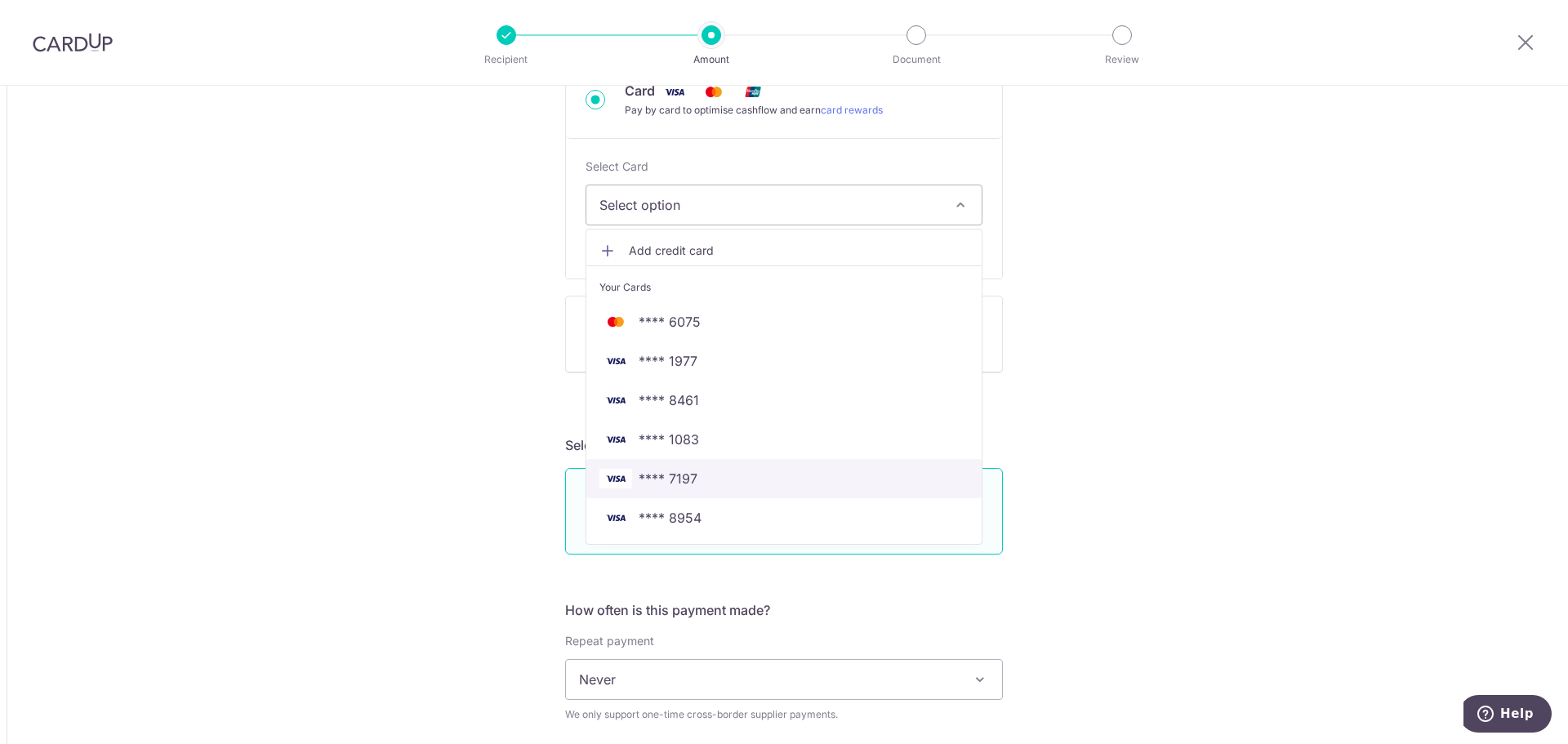
click at [709, 483] on span "**** 7197" at bounding box center [784, 479] width 370 height 20
type input "23,546.60"
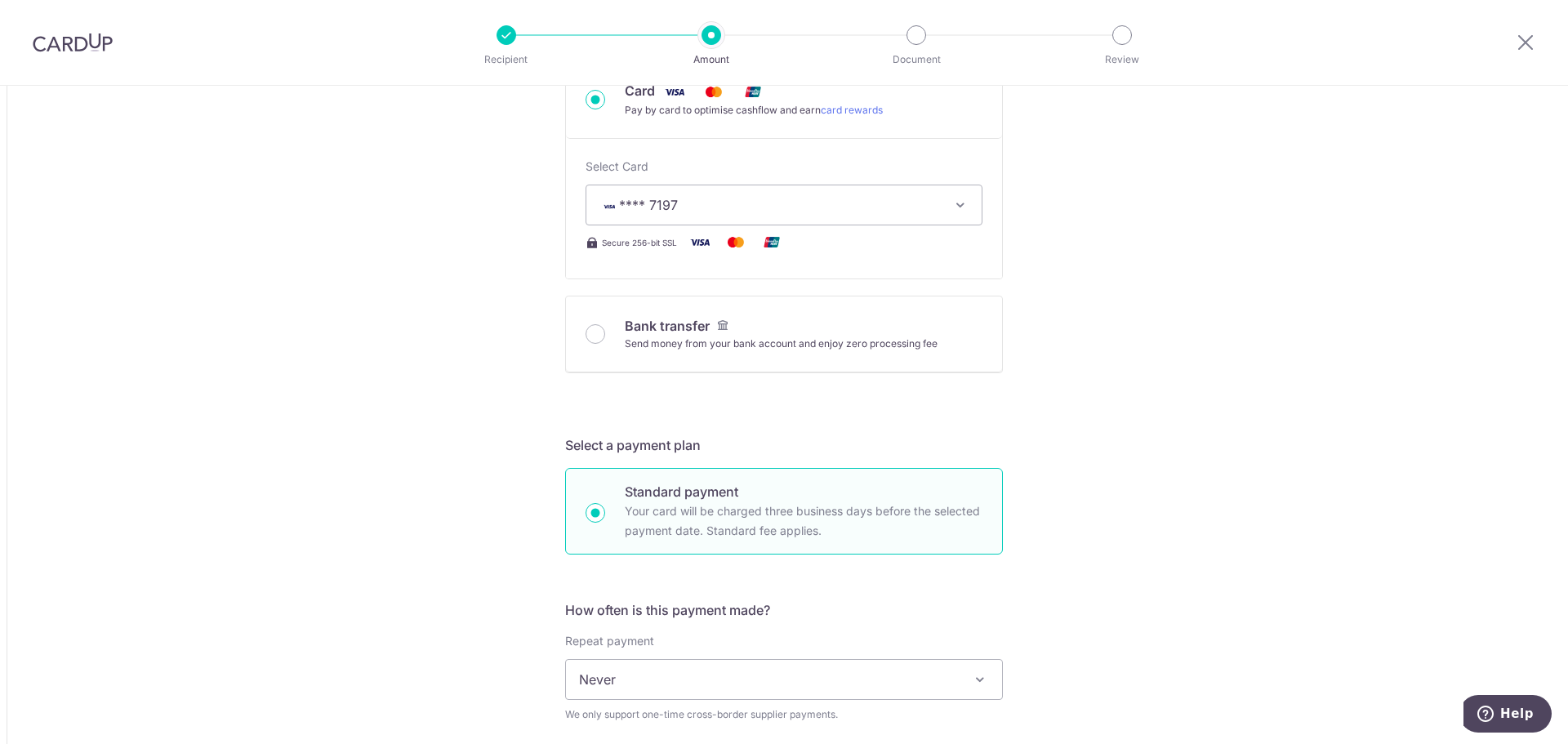
click at [1267, 446] on div "Tell us more about your payment Amount due to recipient GBP 23,546.60 23546.6 1…" at bounding box center [784, 634] width 1568 height 2241
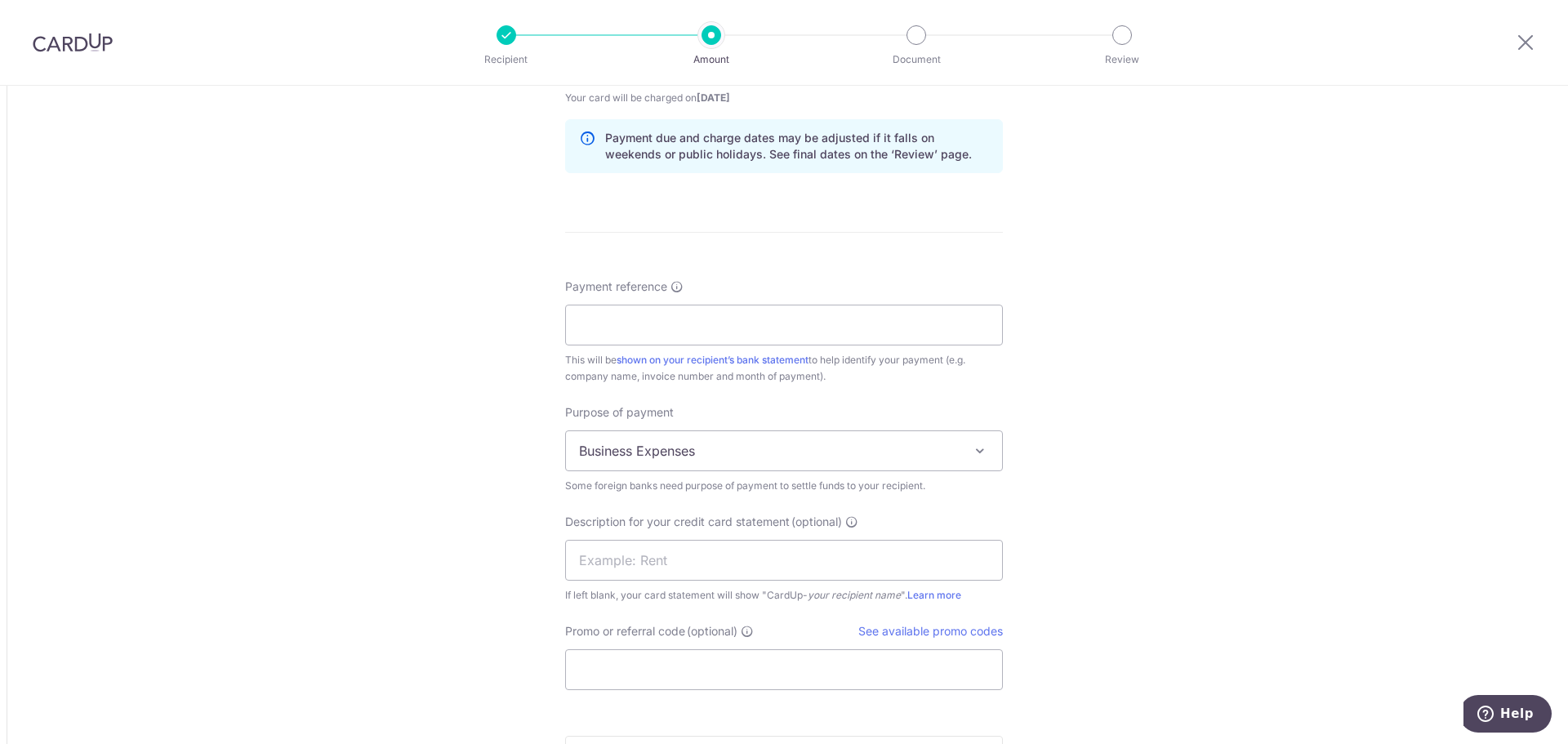
scroll to position [1307, 0]
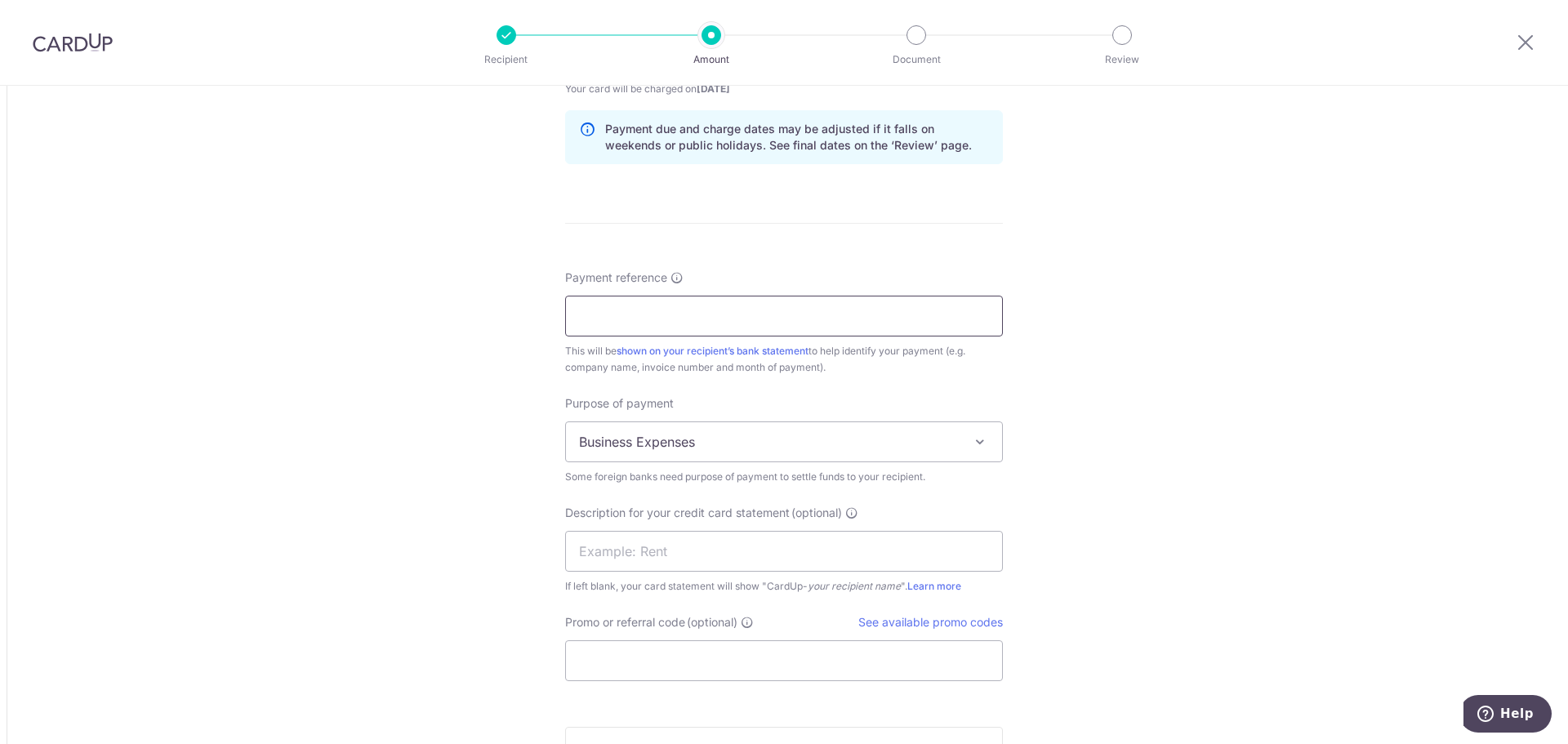
click at [708, 326] on input "Payment reference" at bounding box center [784, 316] width 438 height 41
click at [627, 320] on input "Payment reference" at bounding box center [784, 316] width 438 height 41
paste input "IV25X02162"
type input "IV25X02162"
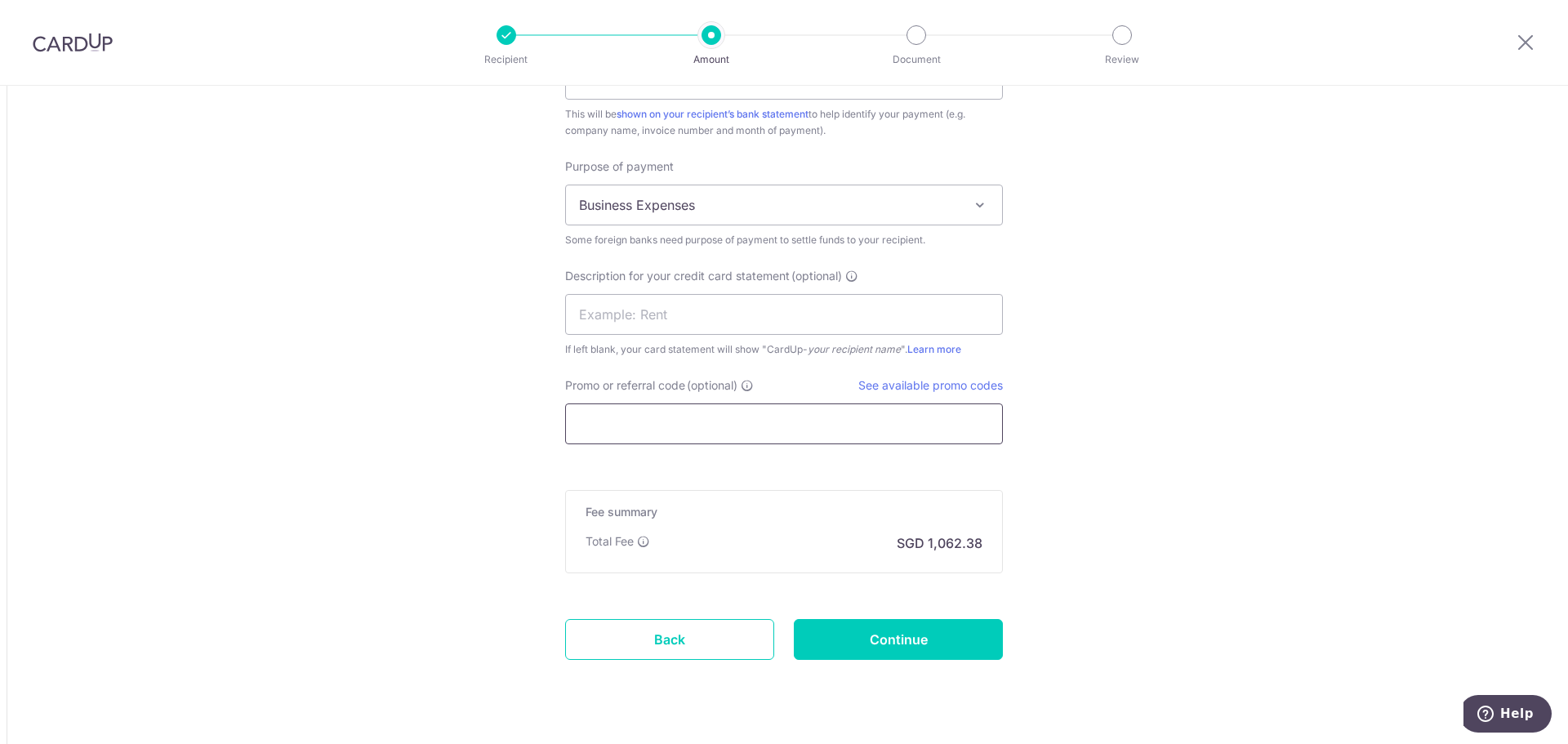
scroll to position [1552, 0]
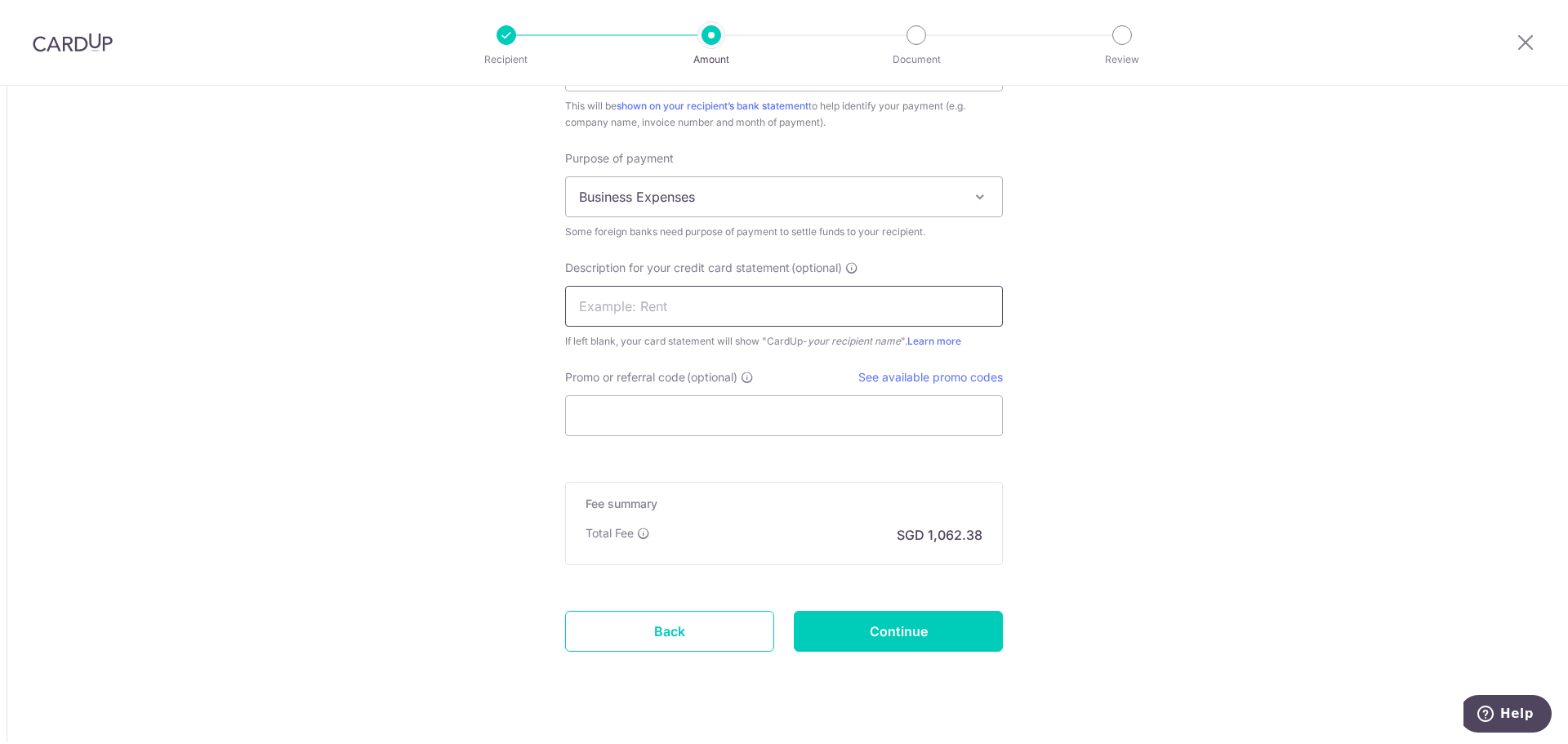
click at [643, 317] on input "text" at bounding box center [784, 306] width 438 height 41
type input "AP Racing Goods"
click at [650, 411] on input "Promo or referral code (optional)" at bounding box center [784, 415] width 438 height 41
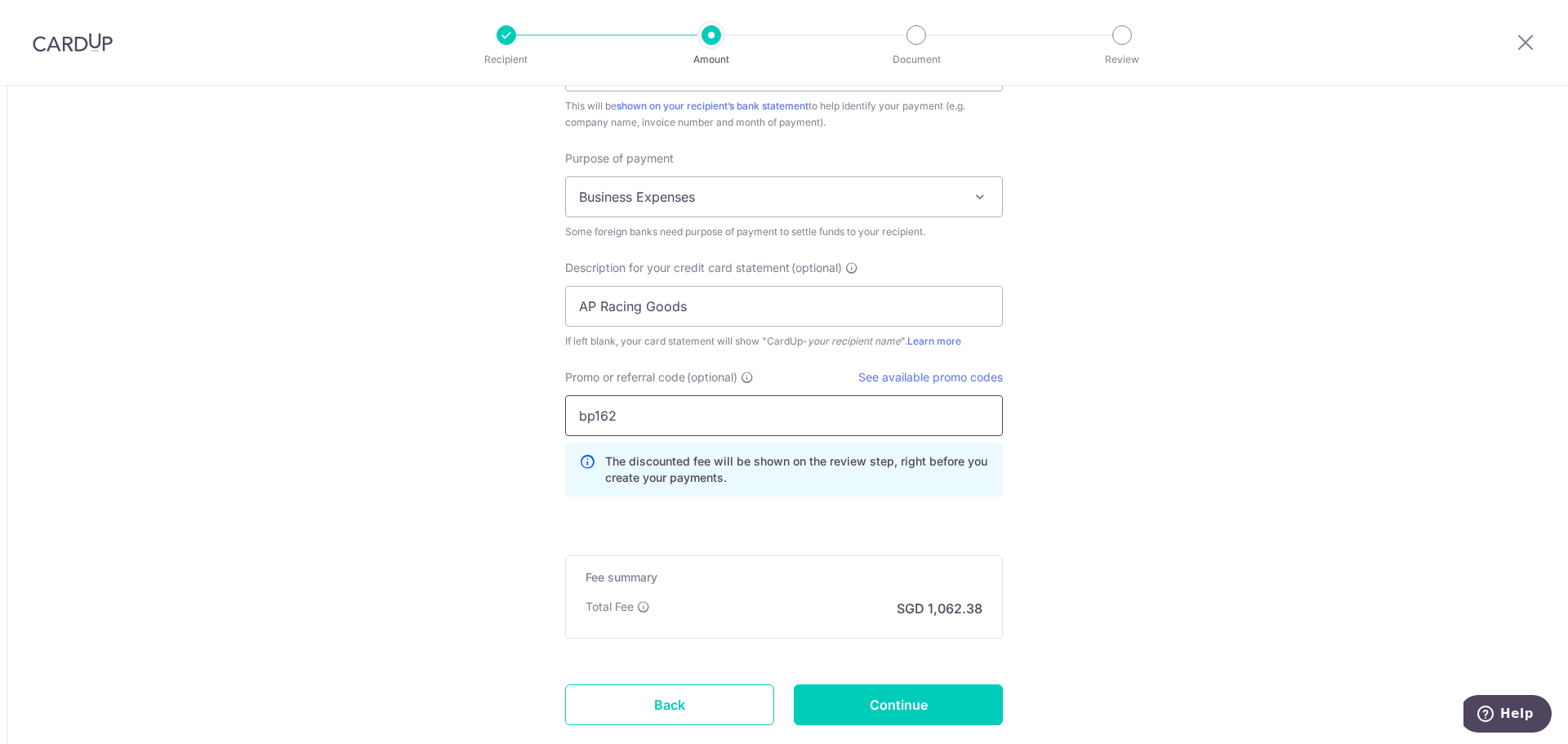
type input "bp162"
click at [939, 703] on input "Continue" at bounding box center [898, 705] width 209 height 41
type input "Create Schedule"
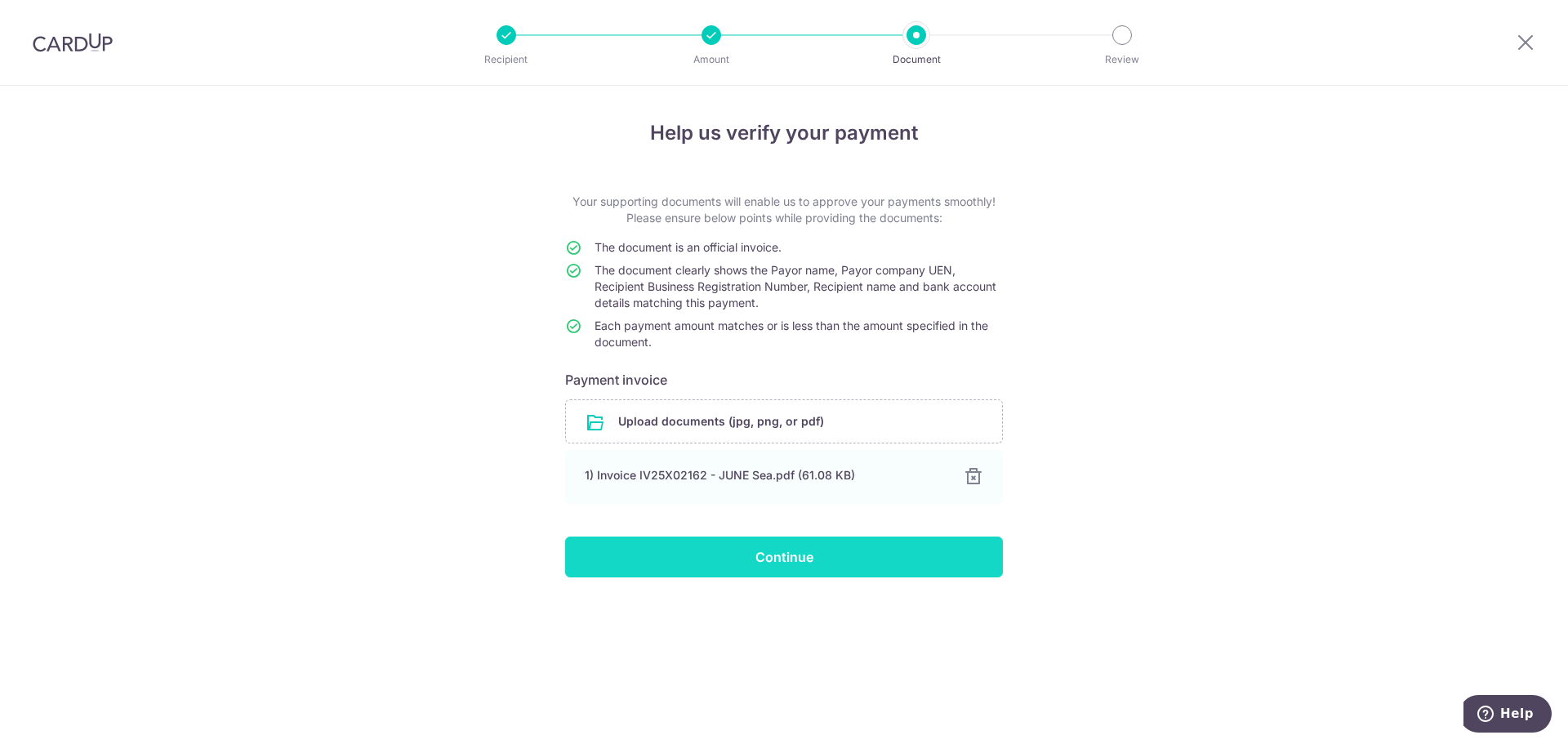
click at [797, 553] on input "Continue" at bounding box center [784, 557] width 438 height 41
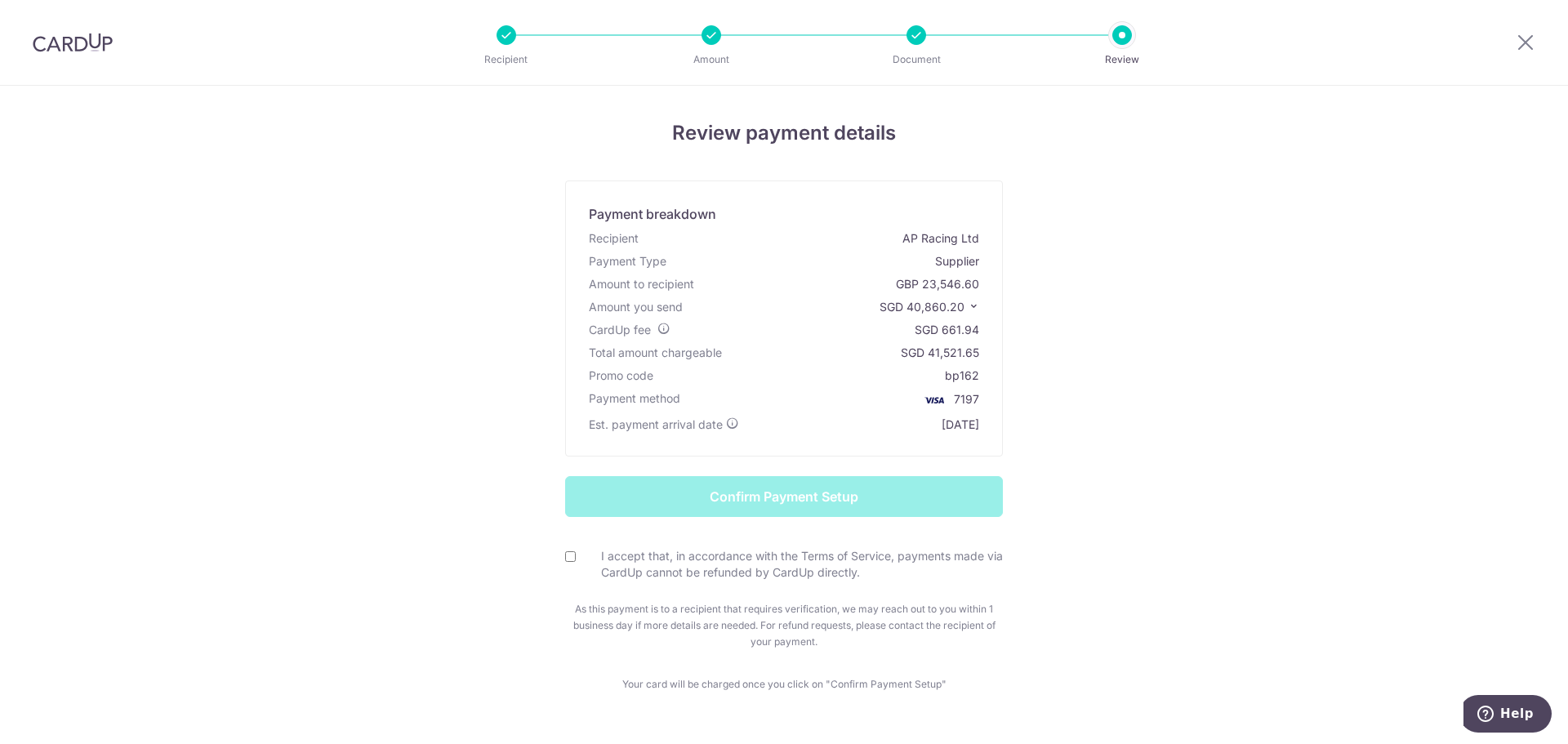
click at [565, 557] on input "I accept that, in accordance with the Terms of Service, payments made via CardU…" at bounding box center [570, 557] width 11 height 11
checkbox input "true"
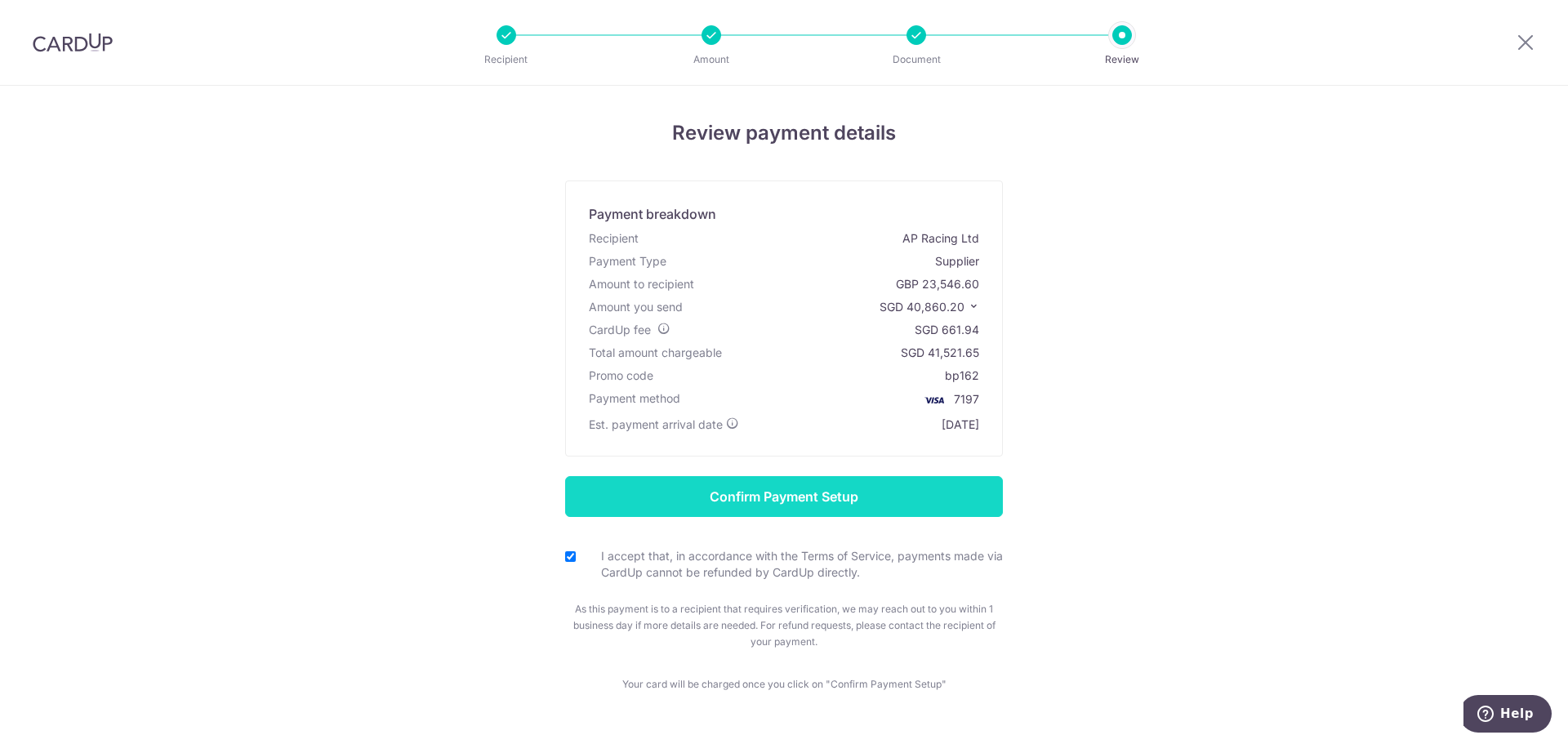
click at [891, 492] on input "Confirm Payment Setup" at bounding box center [784, 496] width 438 height 41
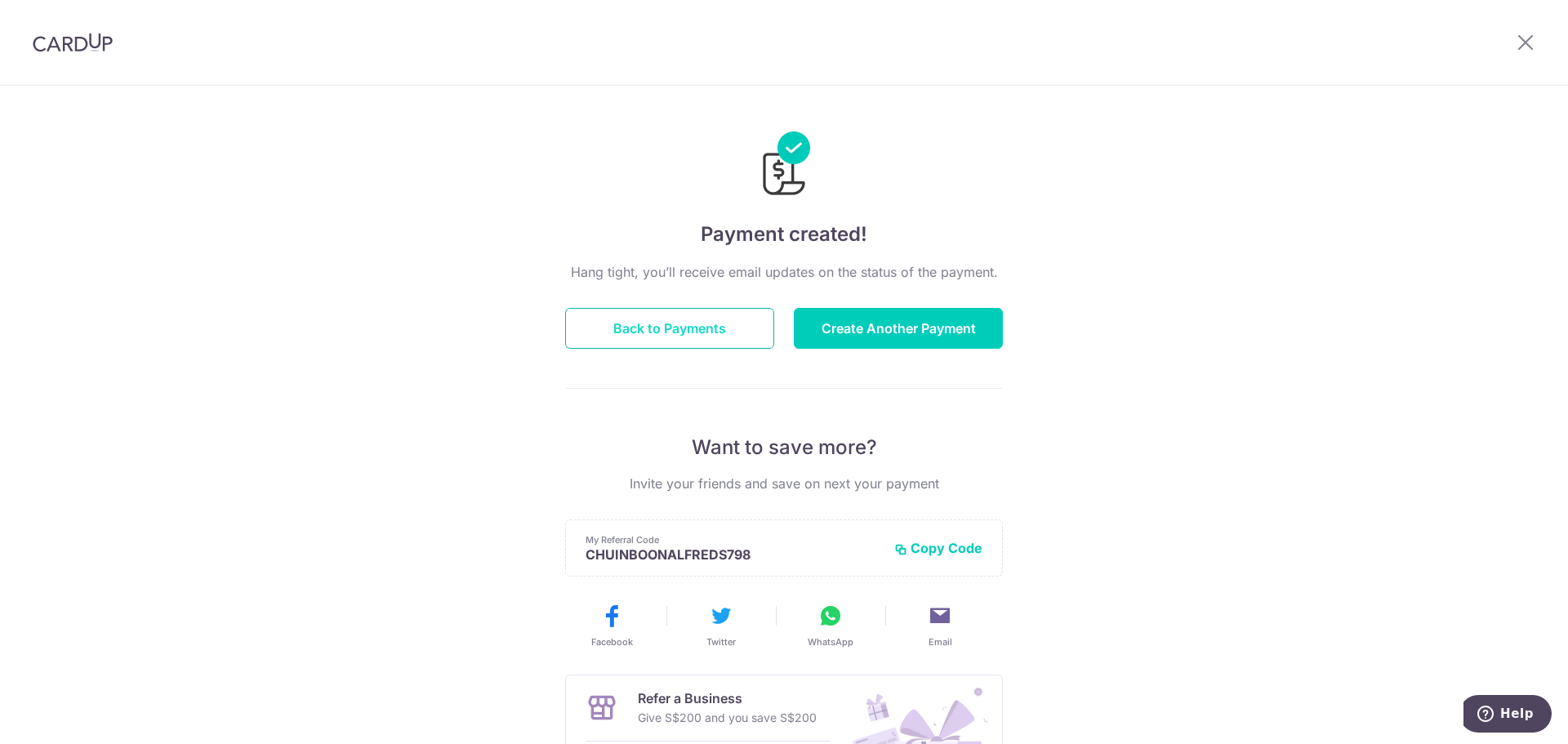
click at [686, 342] on button "Back to Payments" at bounding box center [669, 328] width 209 height 41
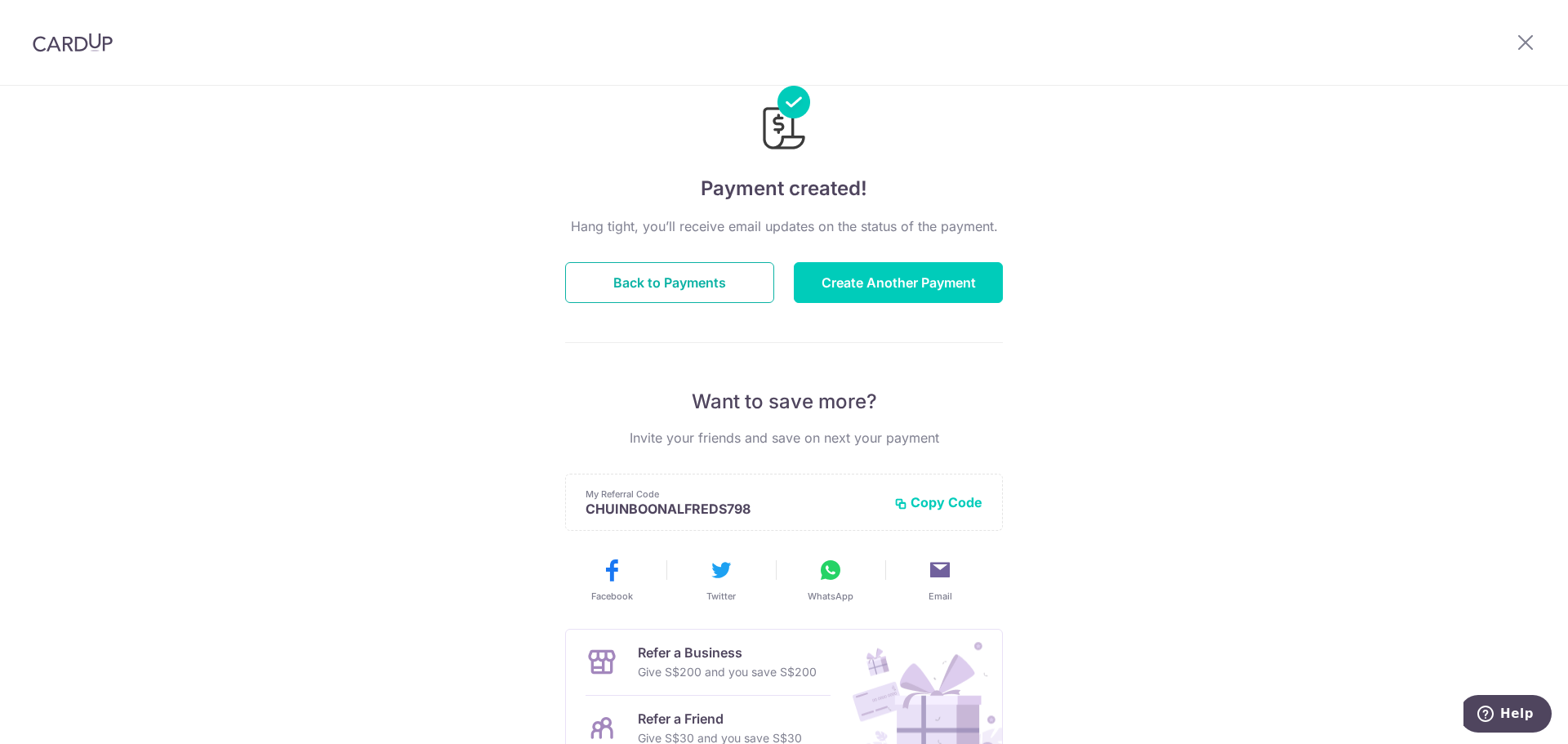
scroll to position [82, 0]
